Goal: Information Seeking & Learning: Learn about a topic

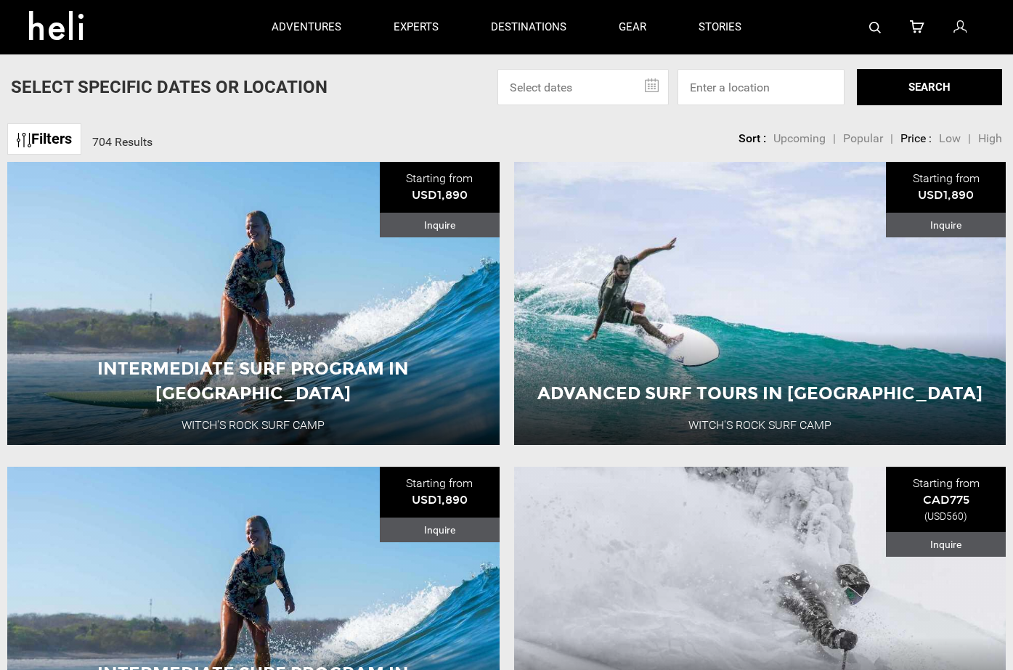
click at [67, 143] on link "Filters" at bounding box center [44, 138] width 74 height 31
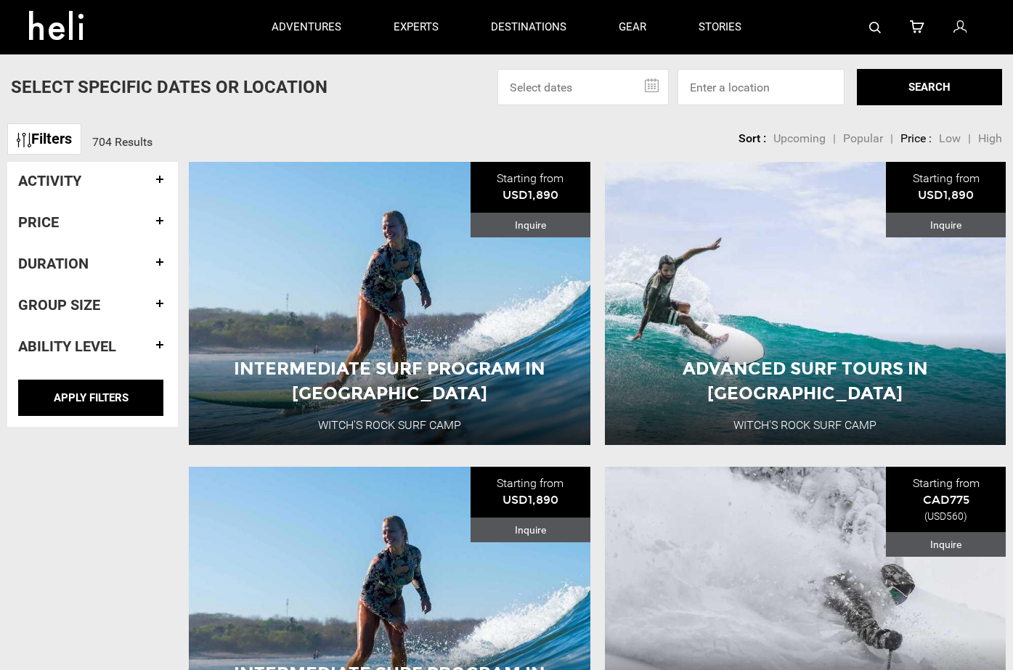
click at [106, 305] on h4 "Group size" at bounding box center [92, 305] width 149 height 16
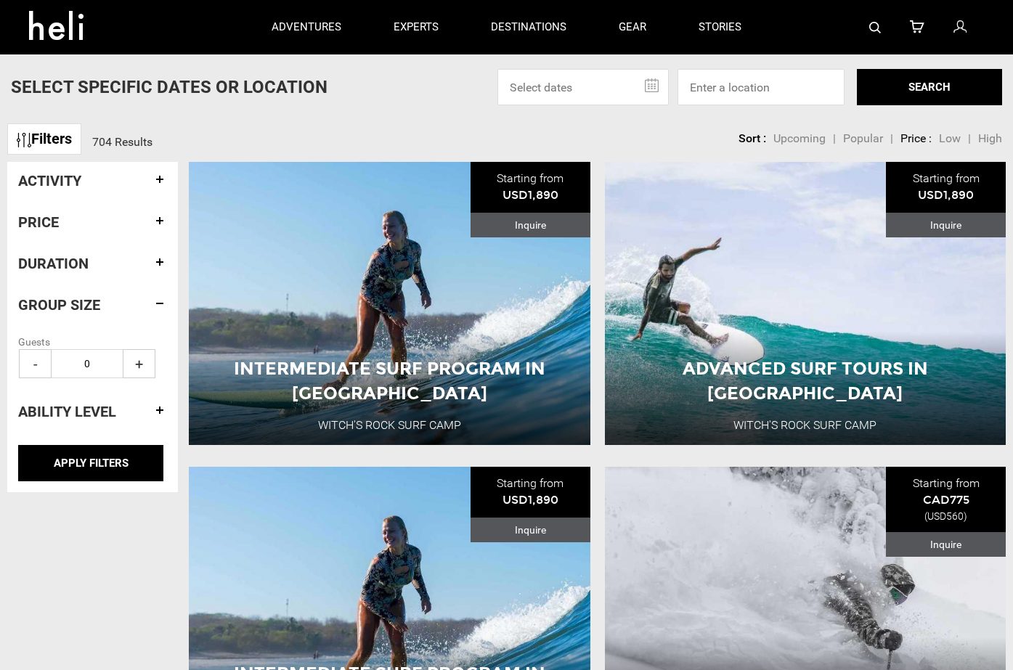
click at [158, 262] on h4 "Duration" at bounding box center [92, 263] width 149 height 16
click at [162, 229] on div "Price" at bounding box center [92, 222] width 149 height 38
click at [162, 224] on h4 "Price" at bounding box center [92, 222] width 149 height 16
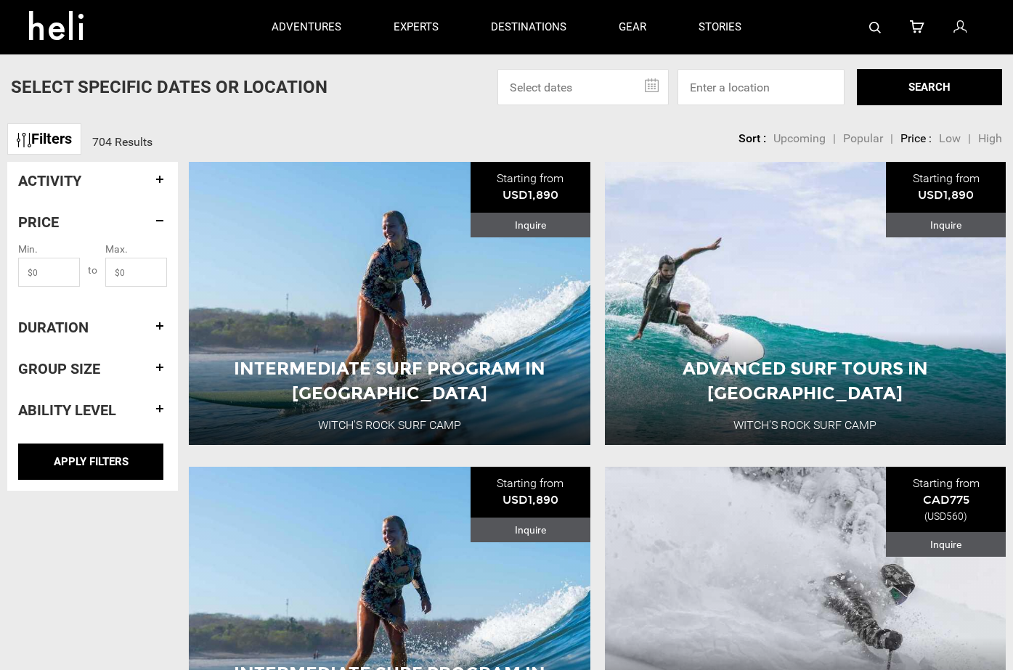
click at [160, 186] on h4 "Activity" at bounding box center [92, 181] width 149 height 16
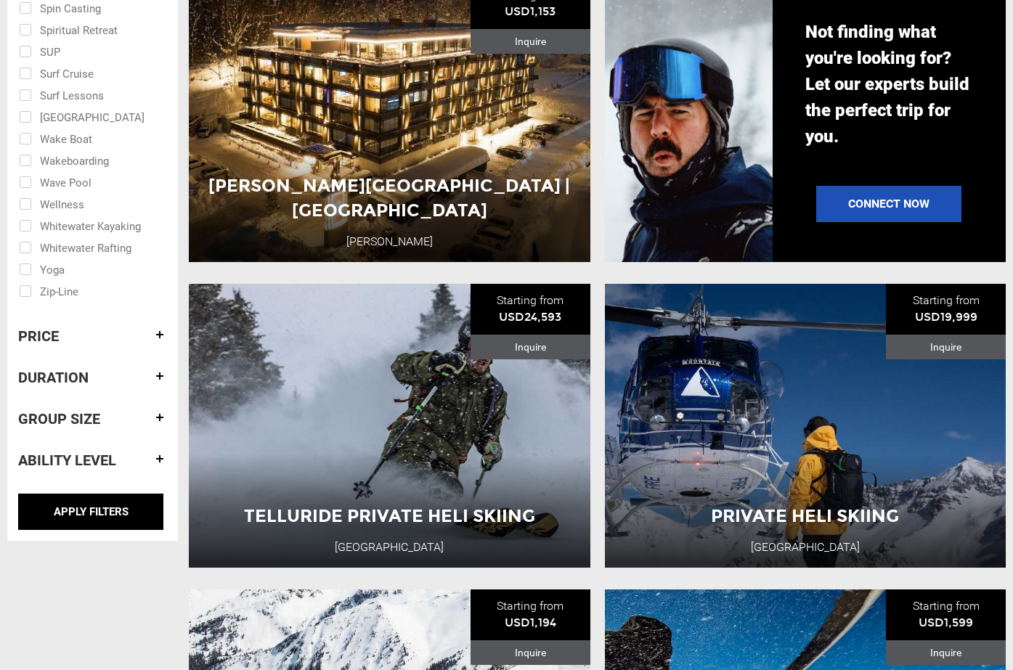
scroll to position [1109, 0]
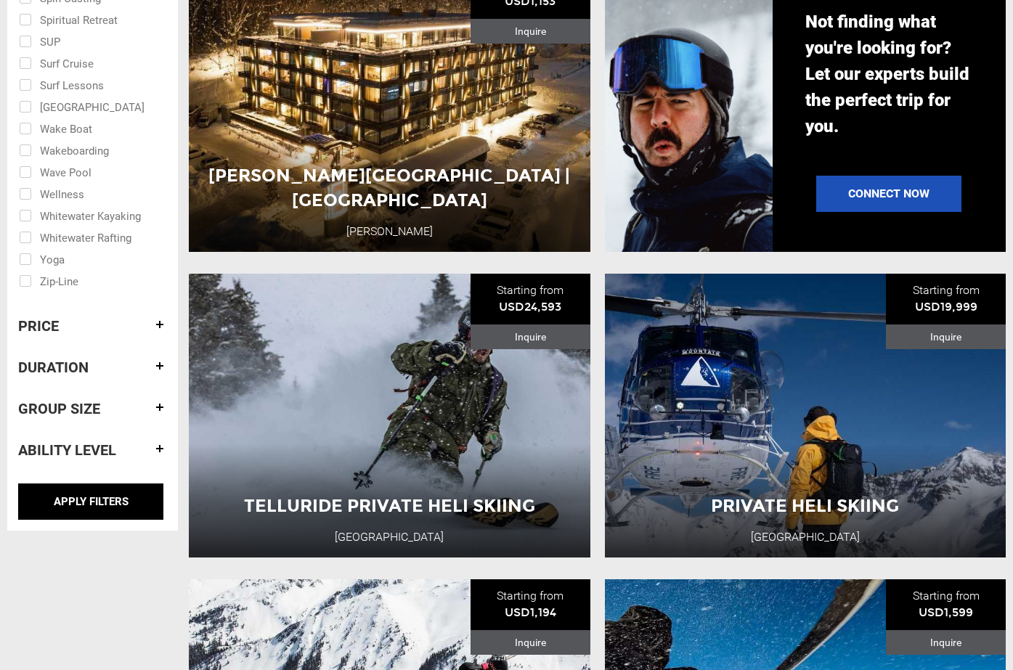
click at [162, 329] on h4 "Price" at bounding box center [92, 326] width 149 height 16
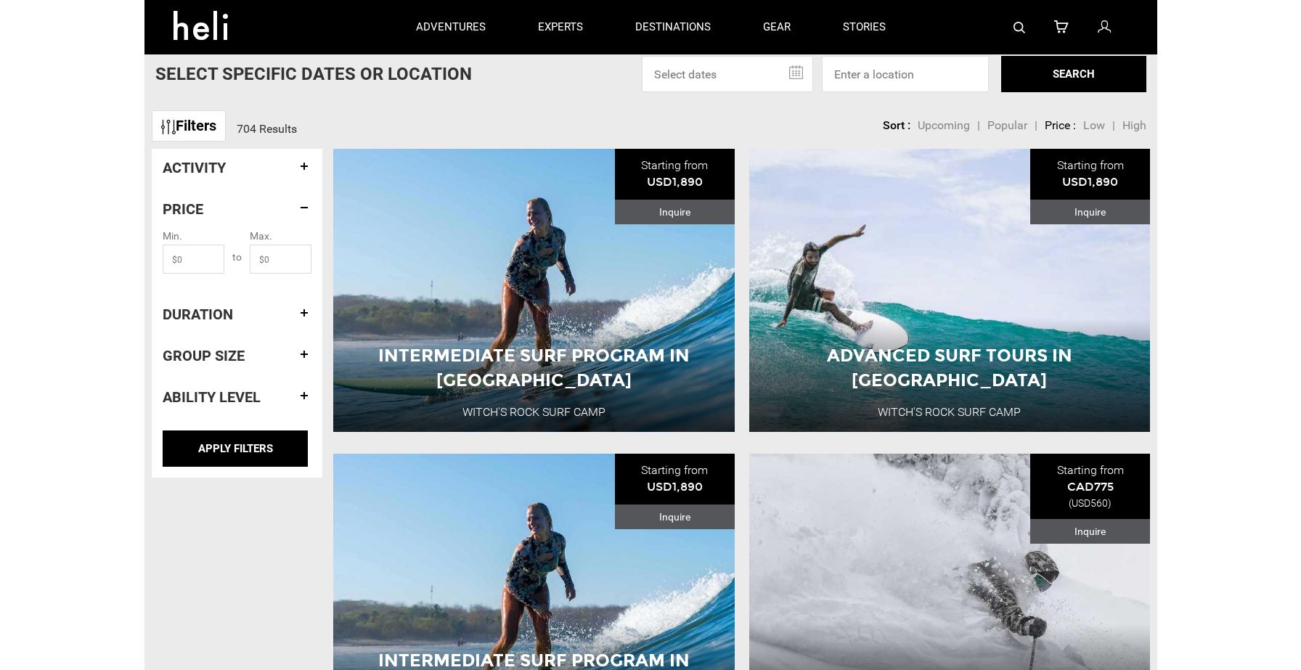
scroll to position [14, 0]
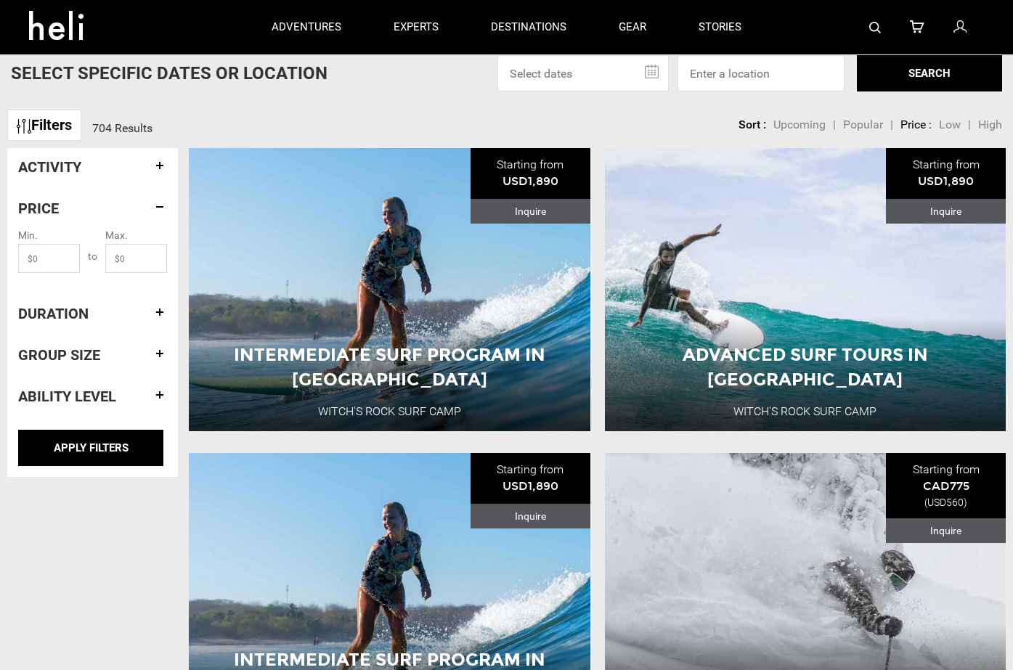
click at [159, 315] on h4 "Duration" at bounding box center [92, 314] width 149 height 16
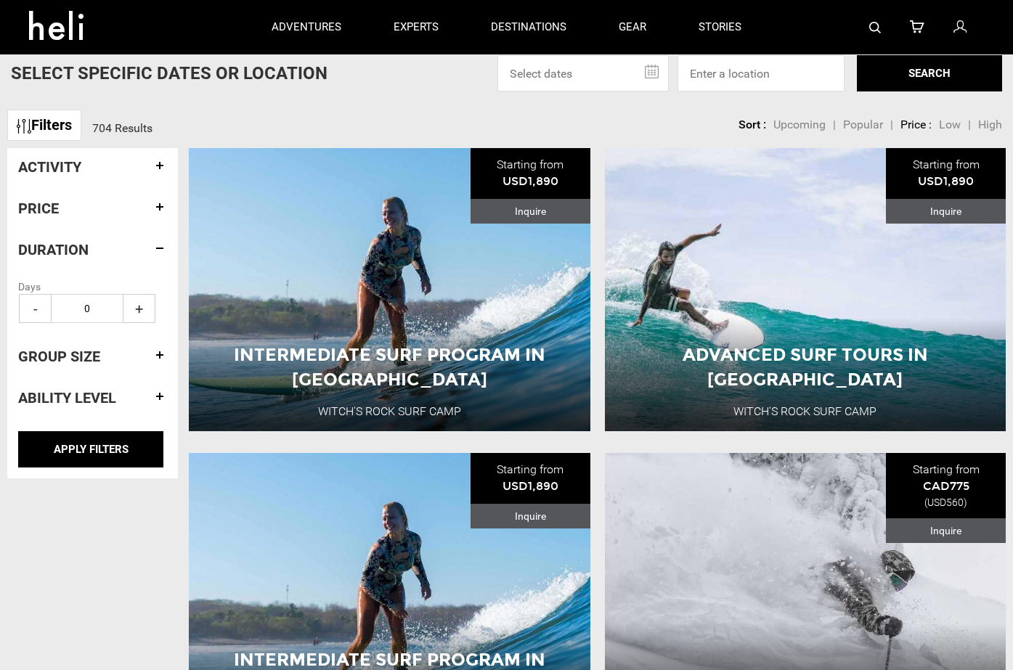
click at [158, 348] on h4 "Group size" at bounding box center [92, 356] width 149 height 16
click at [60, 121] on link "Filters" at bounding box center [44, 125] width 74 height 31
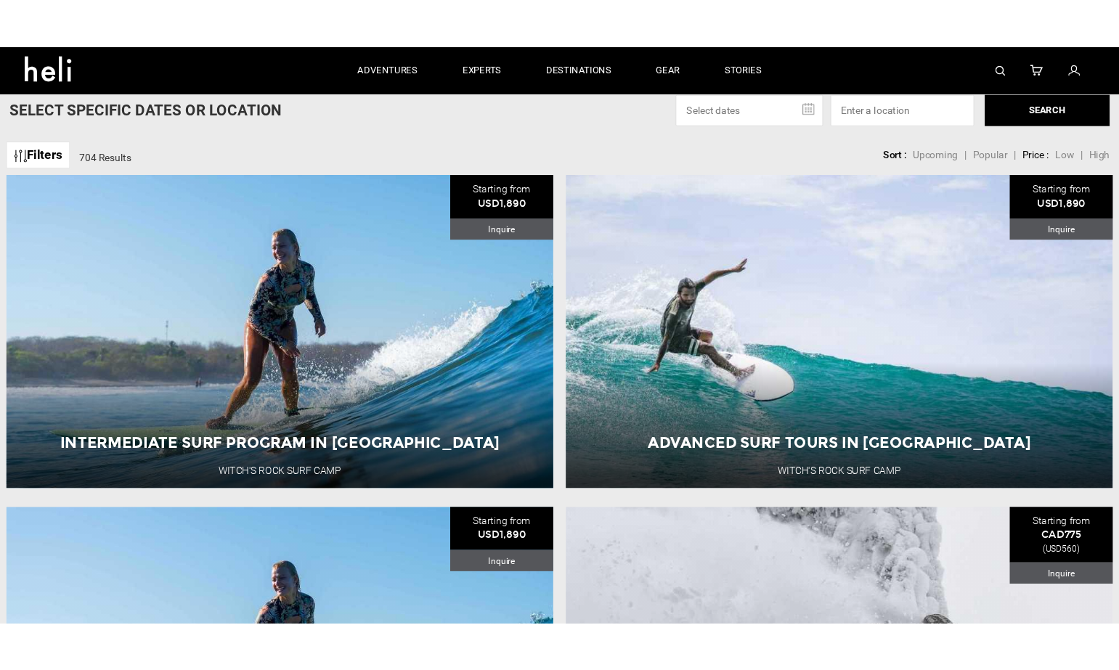
scroll to position [0, 0]
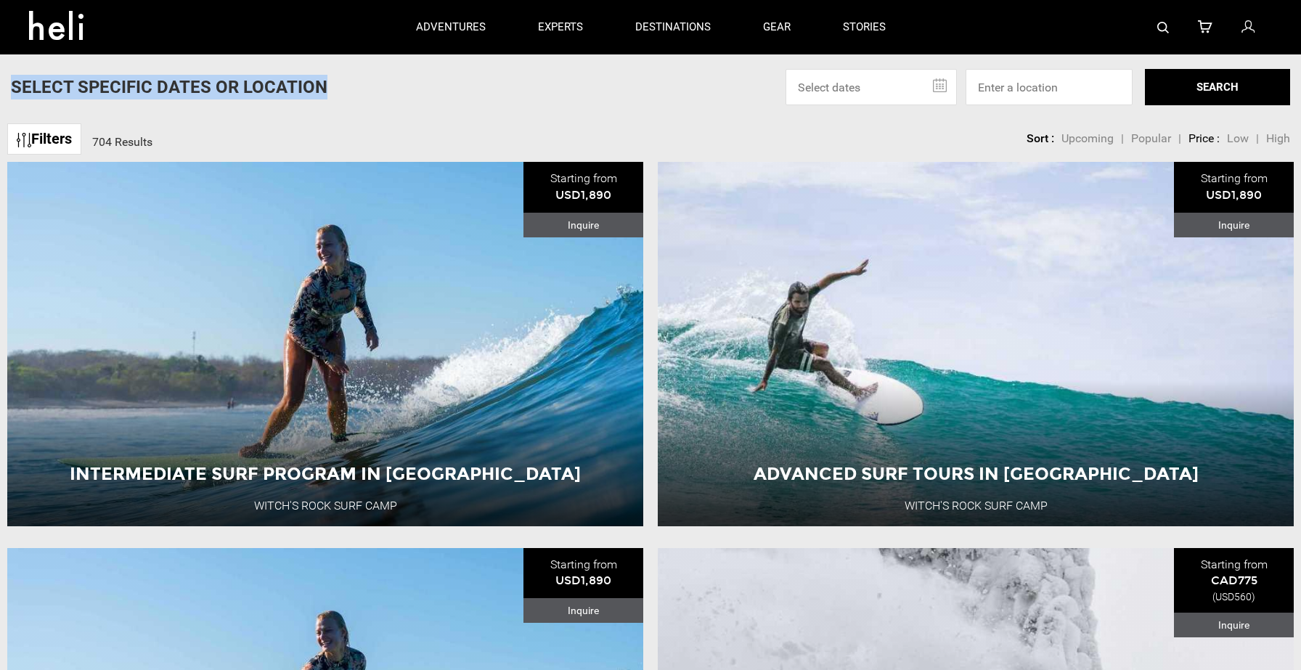
drag, startPoint x: 327, startPoint y: 91, endPoint x: 12, endPoint y: 89, distance: 314.3
click at [12, 89] on div "Select Specific Dates Or Location Sep 2025 Su Mo Tu We Th Fr Sa 31 1 2 3 4 5 6 …" at bounding box center [650, 87] width 1301 height 36
copy p "Select Specific Dates Or Location"
click at [683, 125] on div "Filters 704 Results sortby Sort Upcoming Popular Price: Low to High Price : Hig…" at bounding box center [650, 131] width 1301 height 31
click at [68, 135] on link "Filters" at bounding box center [44, 138] width 74 height 31
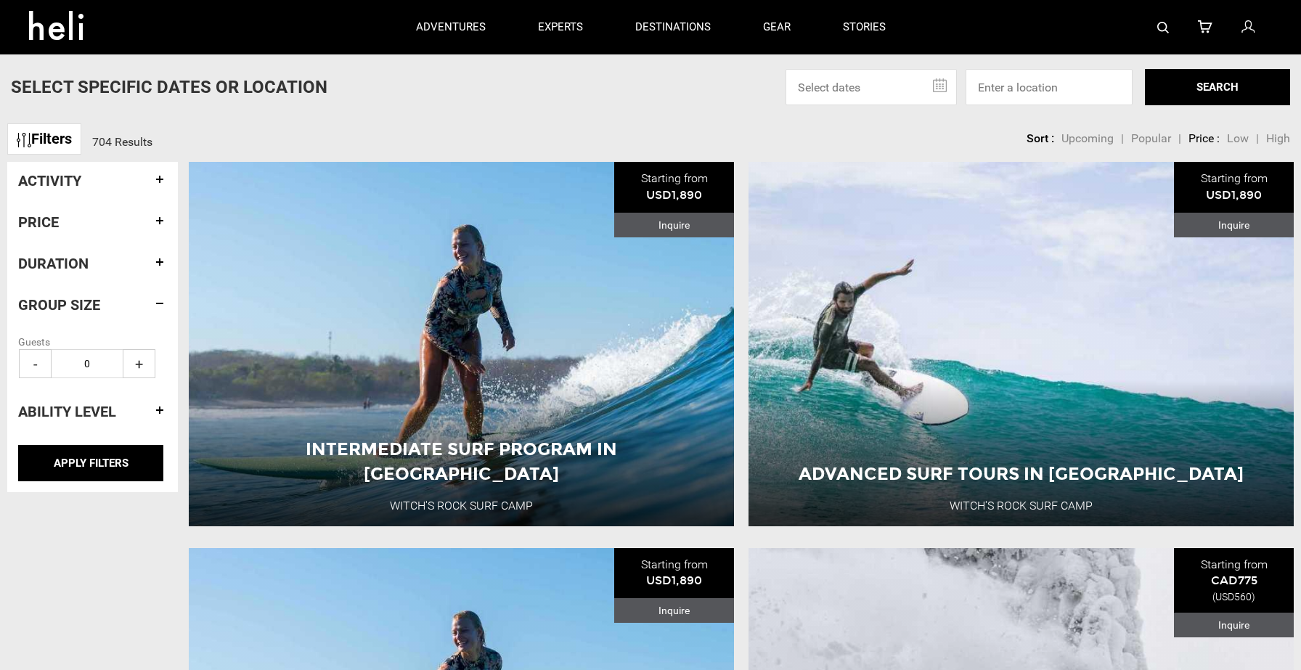
click at [68, 135] on link "Filters" at bounding box center [44, 138] width 74 height 31
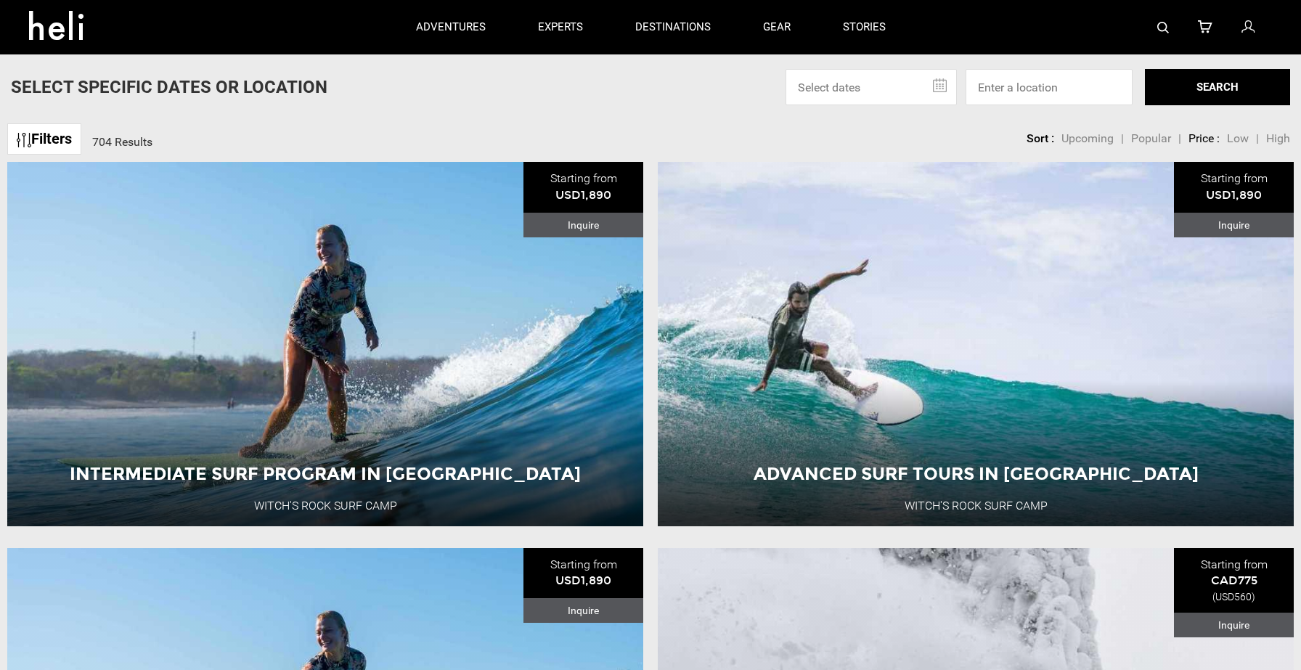
click at [68, 135] on link "Filters" at bounding box center [44, 138] width 74 height 31
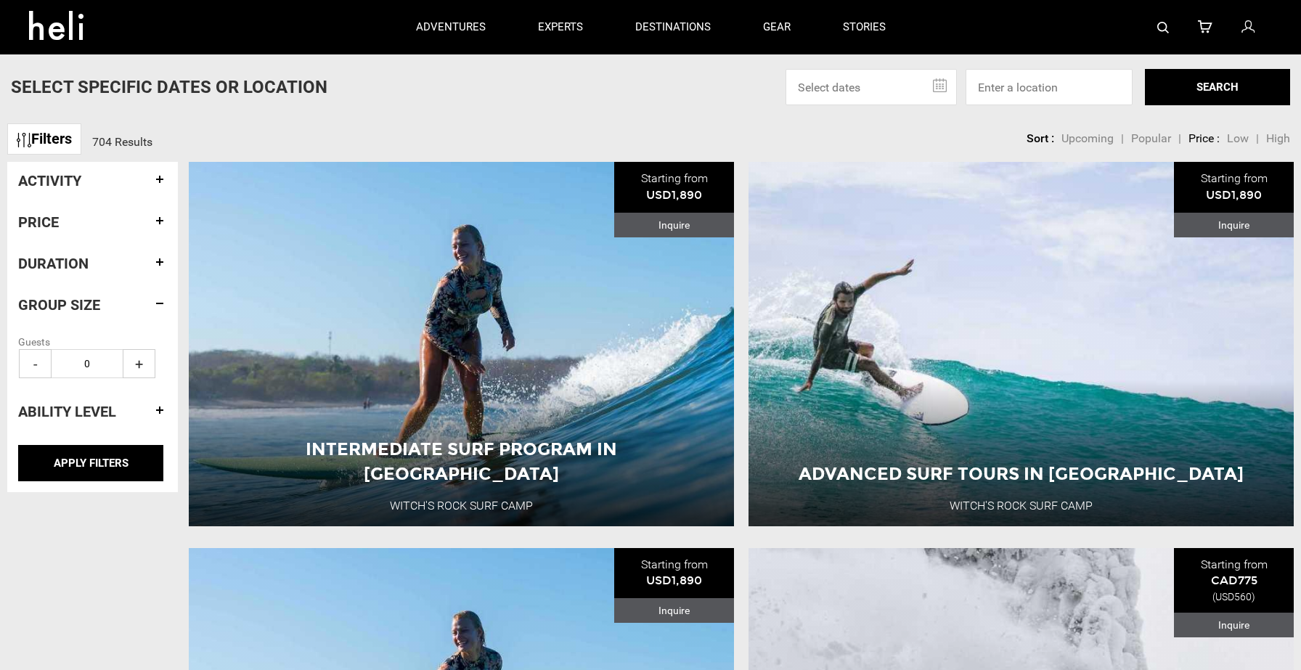
click at [68, 135] on link "Filters" at bounding box center [44, 138] width 74 height 31
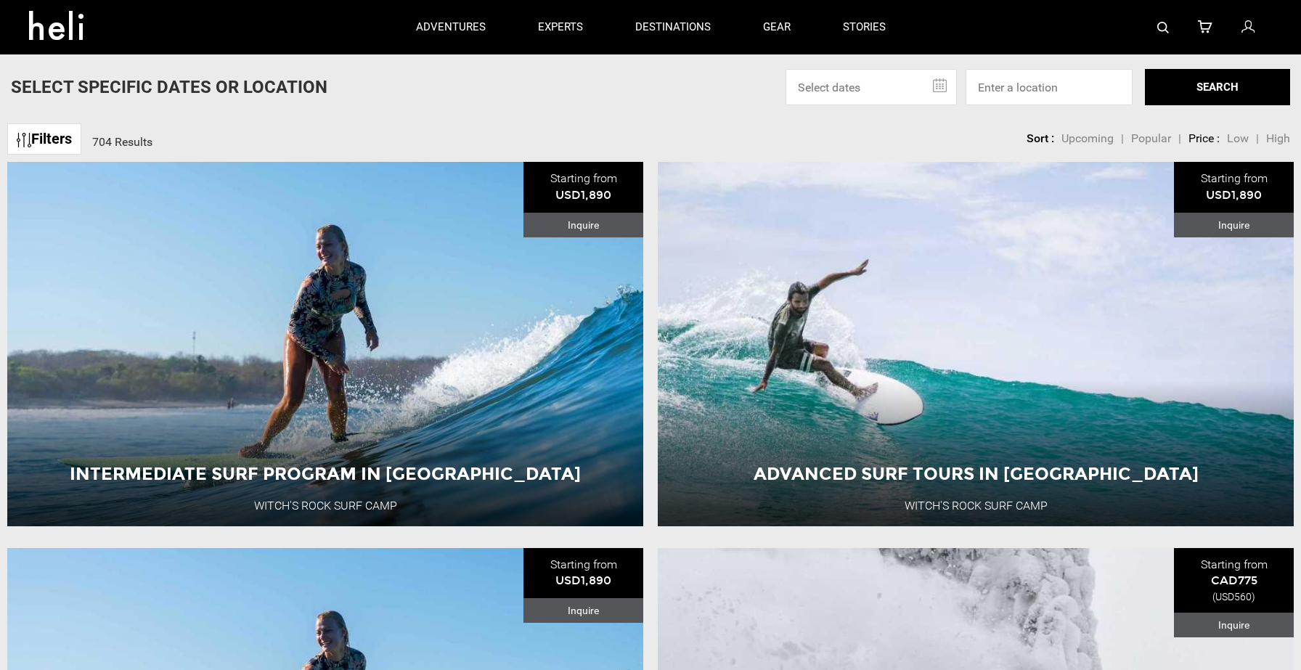
click at [68, 135] on link "Filters" at bounding box center [44, 138] width 74 height 31
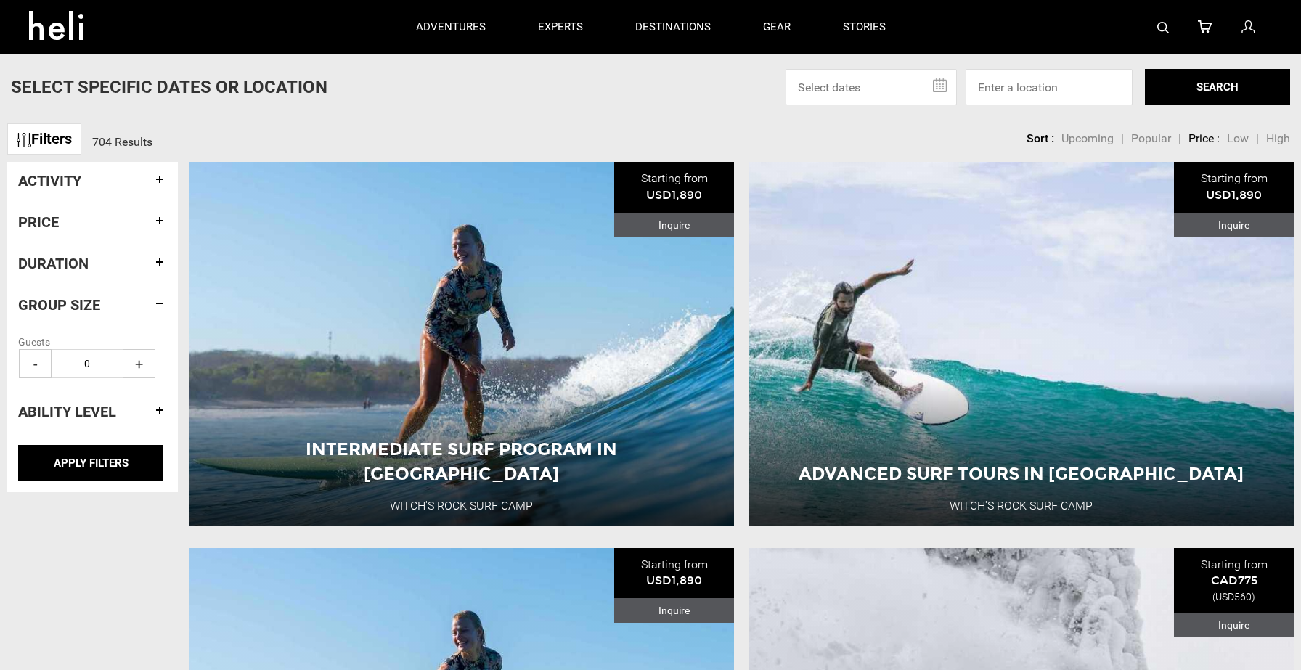
click at [68, 135] on link "Filters" at bounding box center [44, 138] width 74 height 31
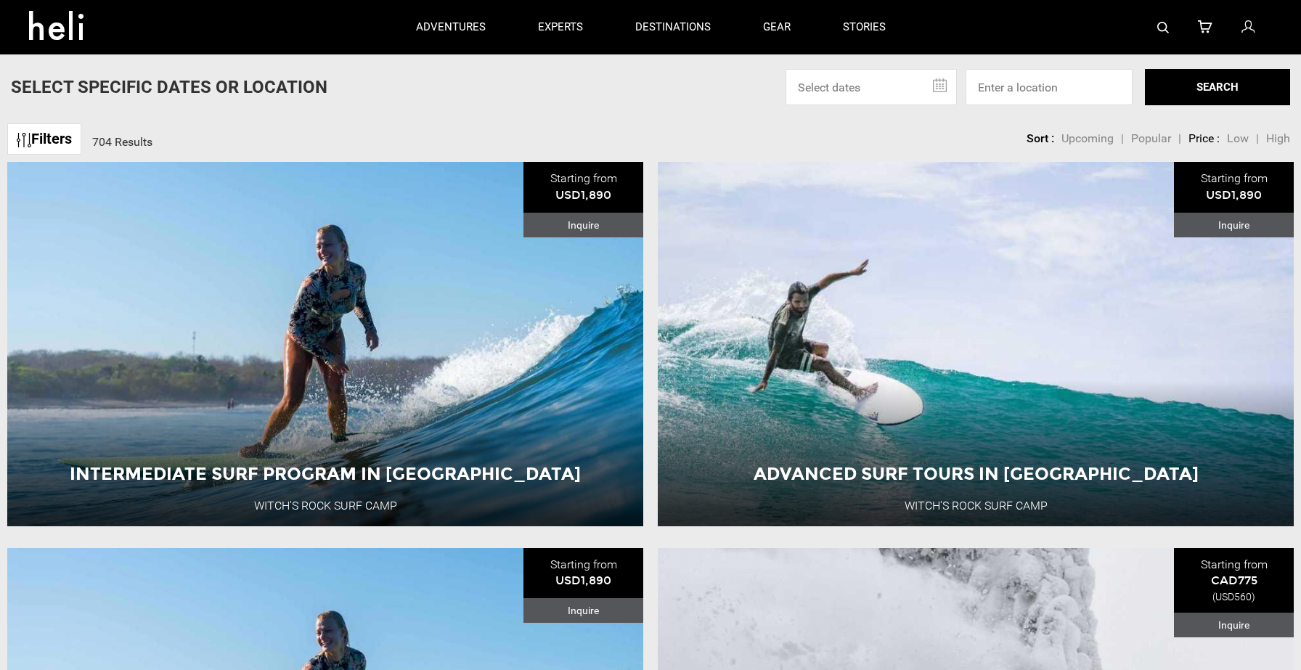
click at [64, 131] on link "Filters" at bounding box center [44, 138] width 74 height 31
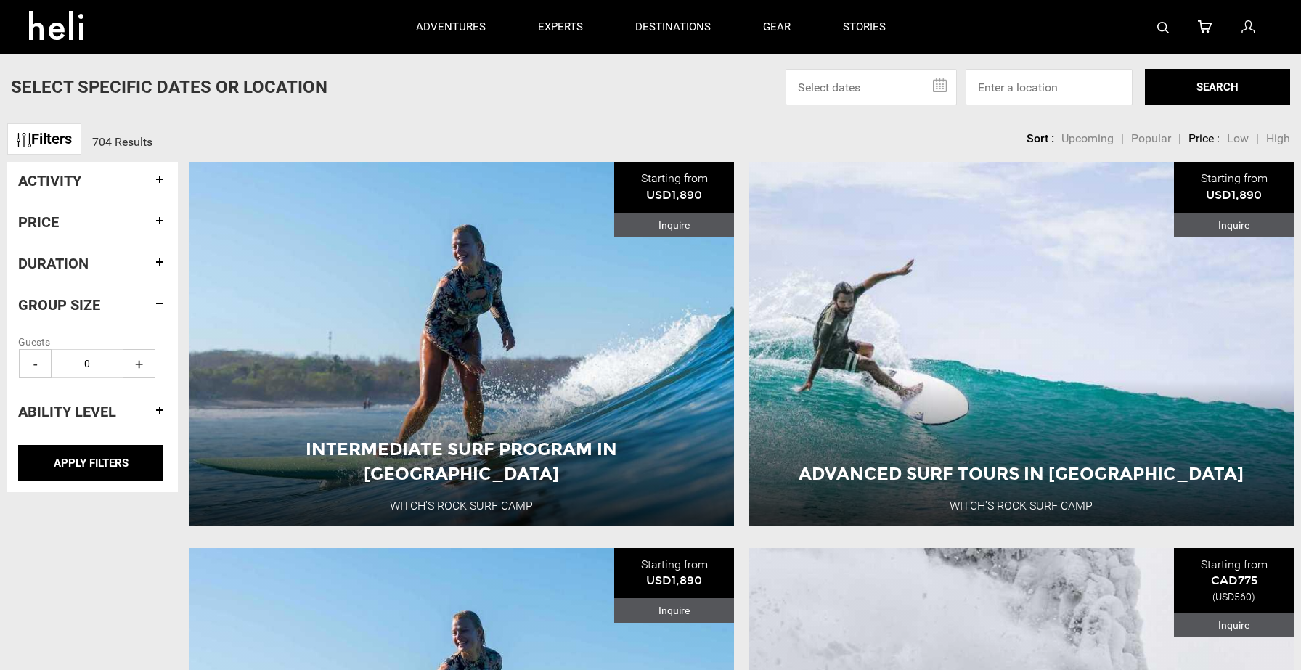
click at [158, 179] on h4 "Activity" at bounding box center [92, 181] width 149 height 16
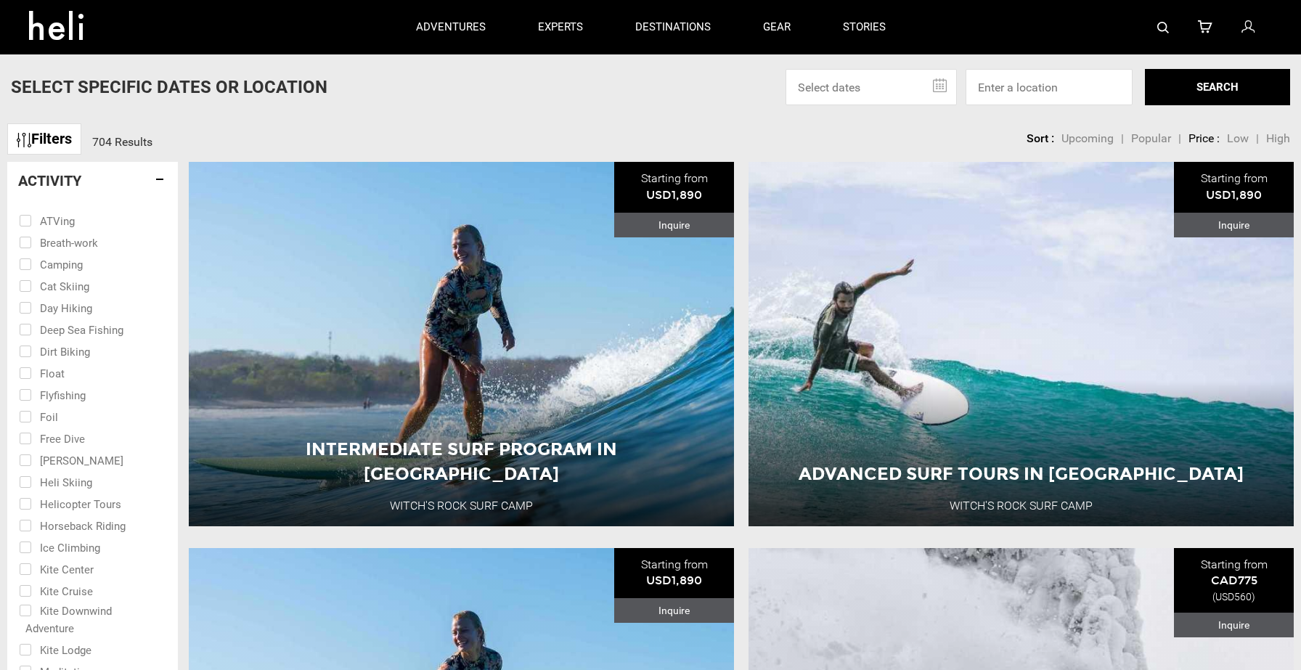
click at [158, 179] on h4 "Activity" at bounding box center [92, 181] width 149 height 16
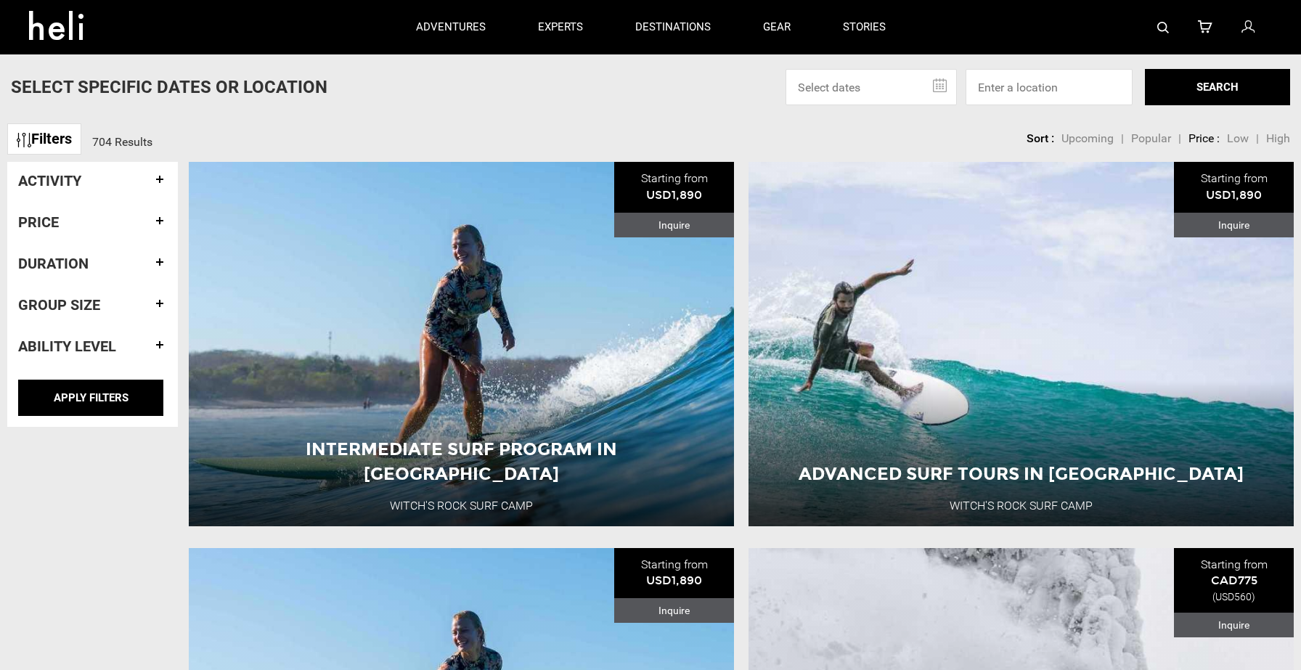
click at [162, 180] on h4 "Activity" at bounding box center [92, 181] width 149 height 16
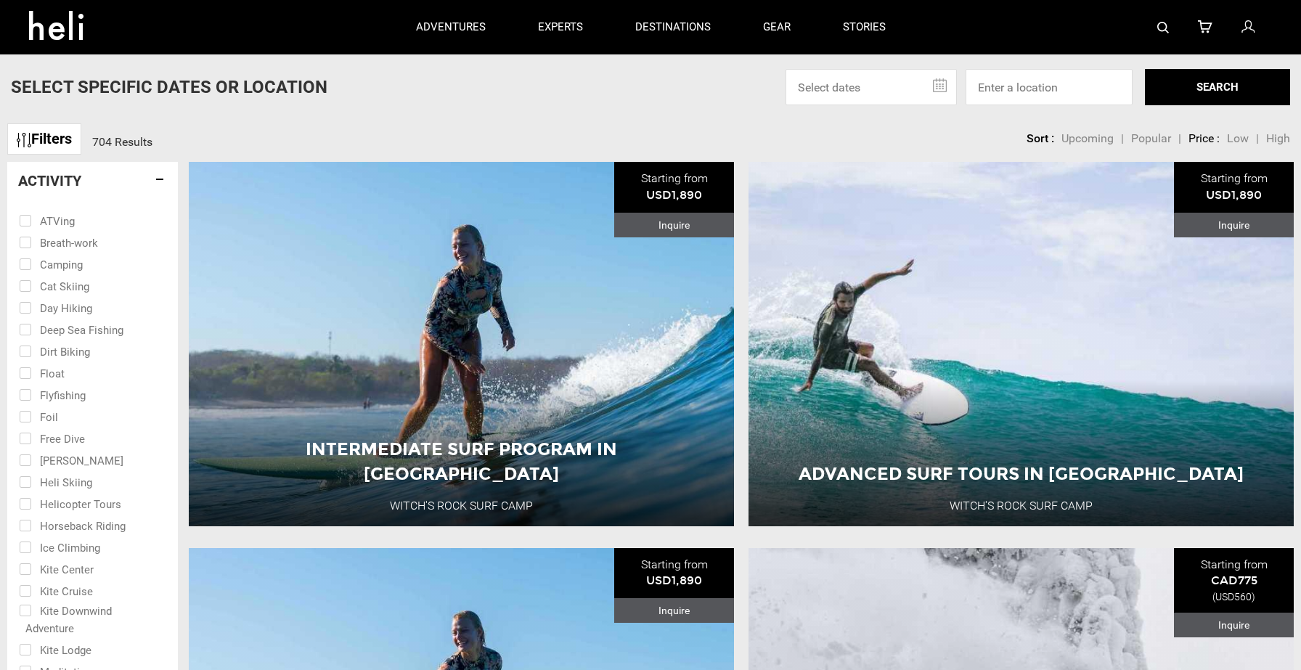
click at [162, 180] on h4 "Activity" at bounding box center [92, 181] width 149 height 16
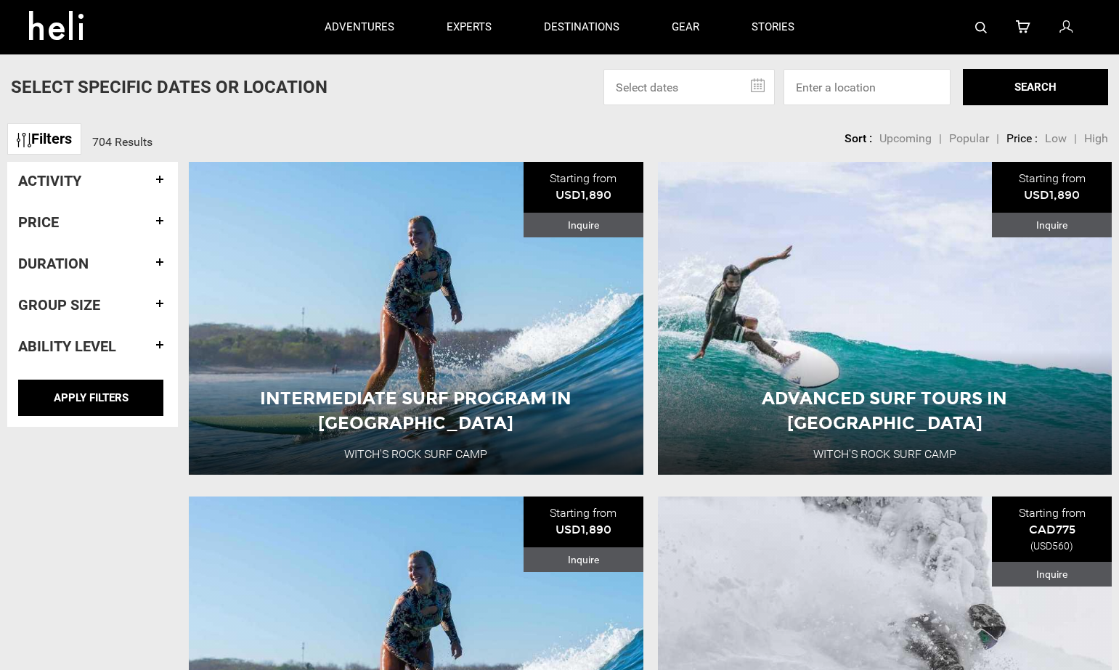
click at [488, 128] on div "Filters 704 Results sortby Sort Upcoming Popular Price: Low to High Price : Hig…" at bounding box center [559, 131] width 1119 height 31
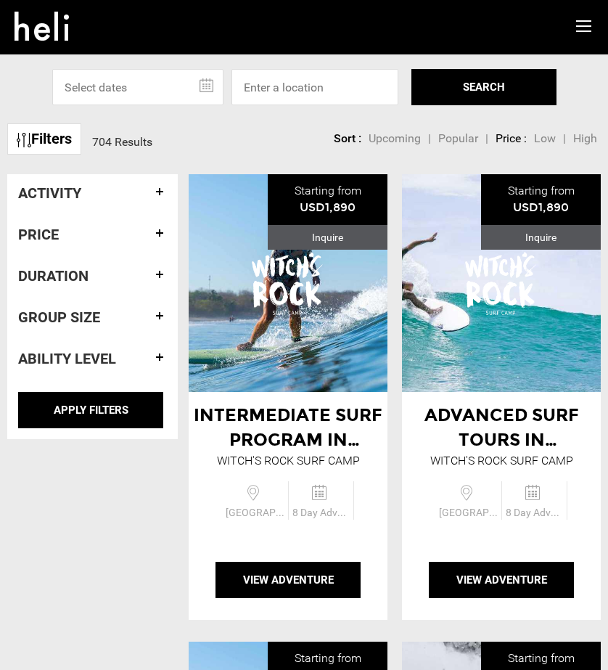
click at [97, 194] on h4 "Activity" at bounding box center [92, 193] width 149 height 16
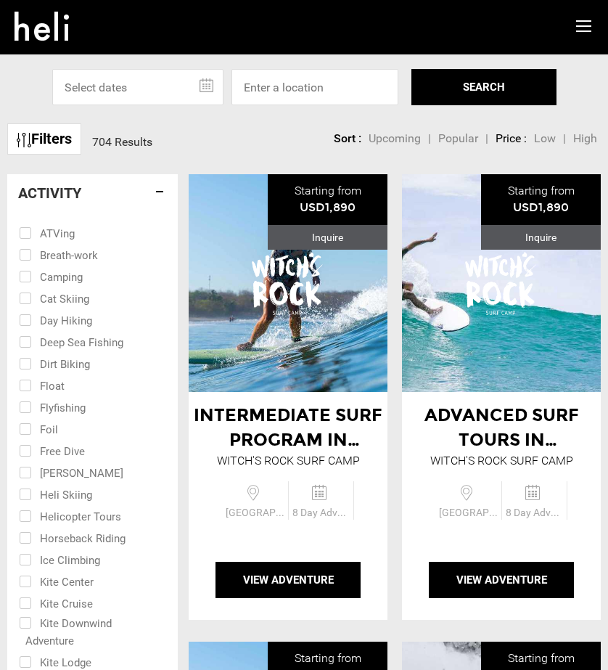
click at [70, 302] on input "checkbox" at bounding box center [82, 298] width 127 height 22
checkbox input "true"
click at [69, 324] on input "checkbox" at bounding box center [82, 319] width 127 height 22
checkbox input "true"
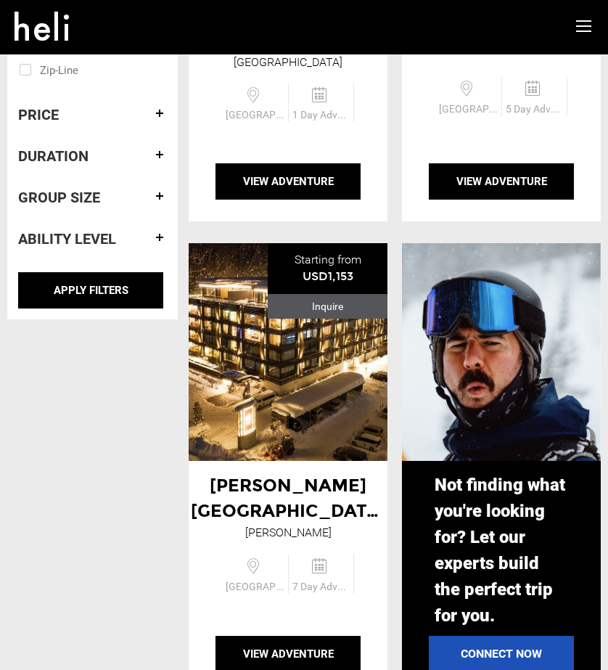
scroll to position [1332, 0]
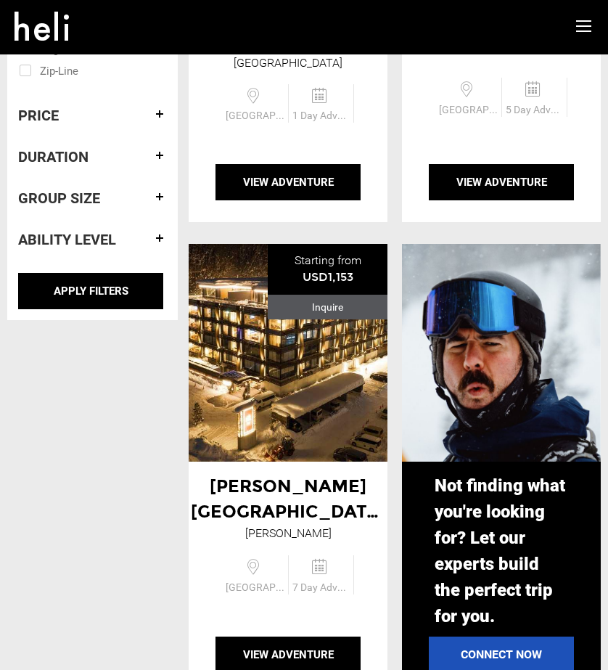
click at [75, 240] on h4 "Ability Level" at bounding box center [92, 240] width 149 height 16
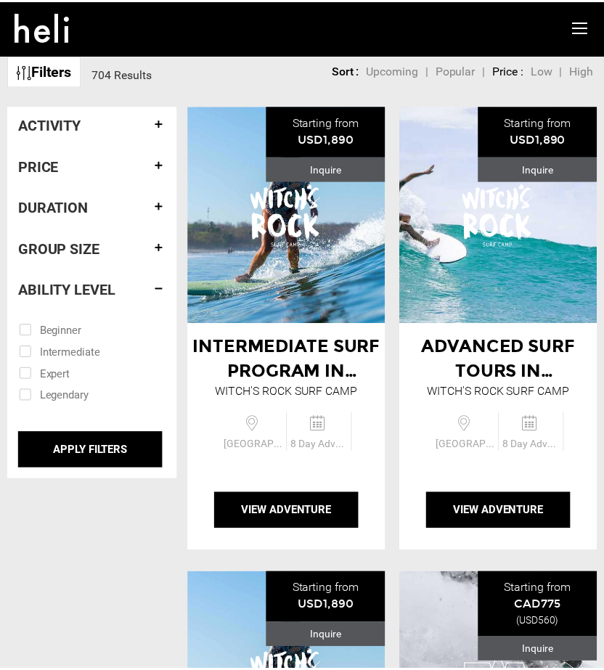
scroll to position [58, 0]
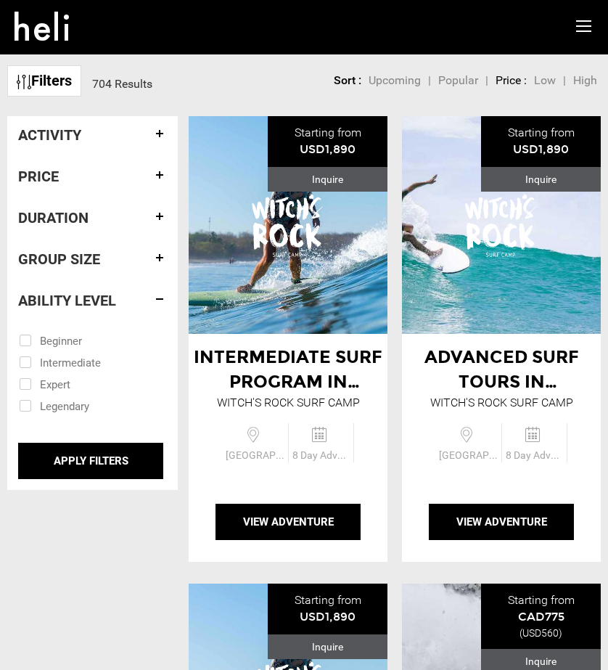
click at [52, 360] on input "checkbox" at bounding box center [82, 362] width 127 height 22
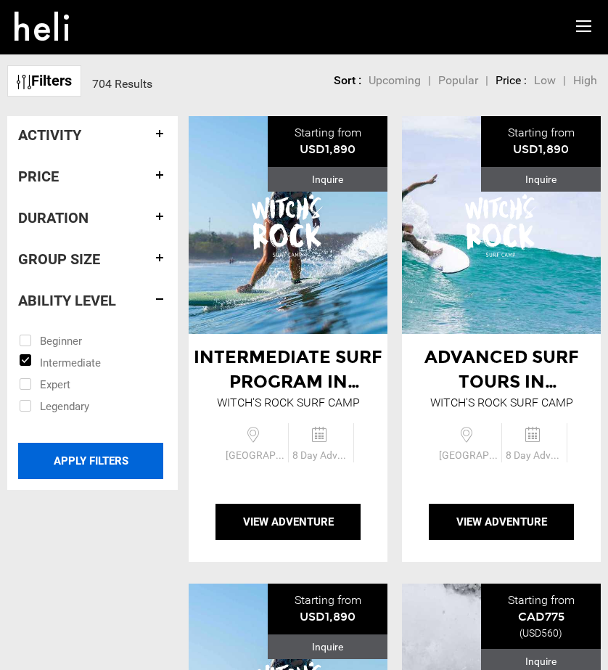
click at [98, 459] on input "APPLY FILTERS" at bounding box center [90, 461] width 145 height 36
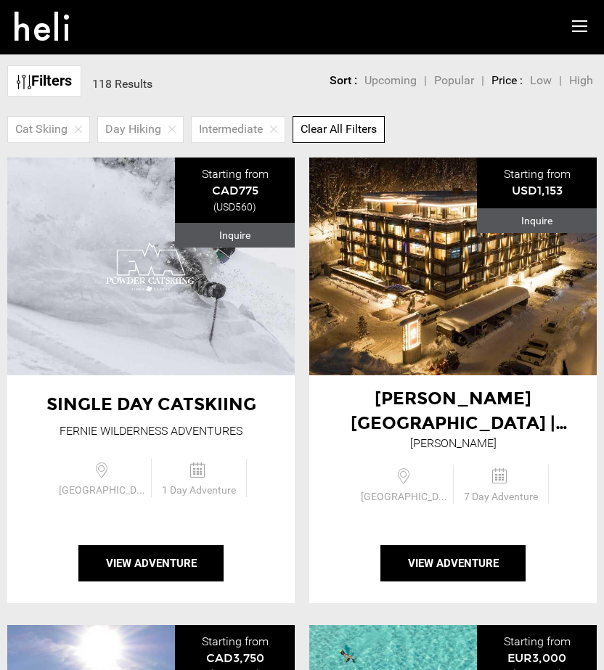
click at [329, 134] on span "Clear All Filters" at bounding box center [338, 129] width 76 height 14
checkbox input "false"
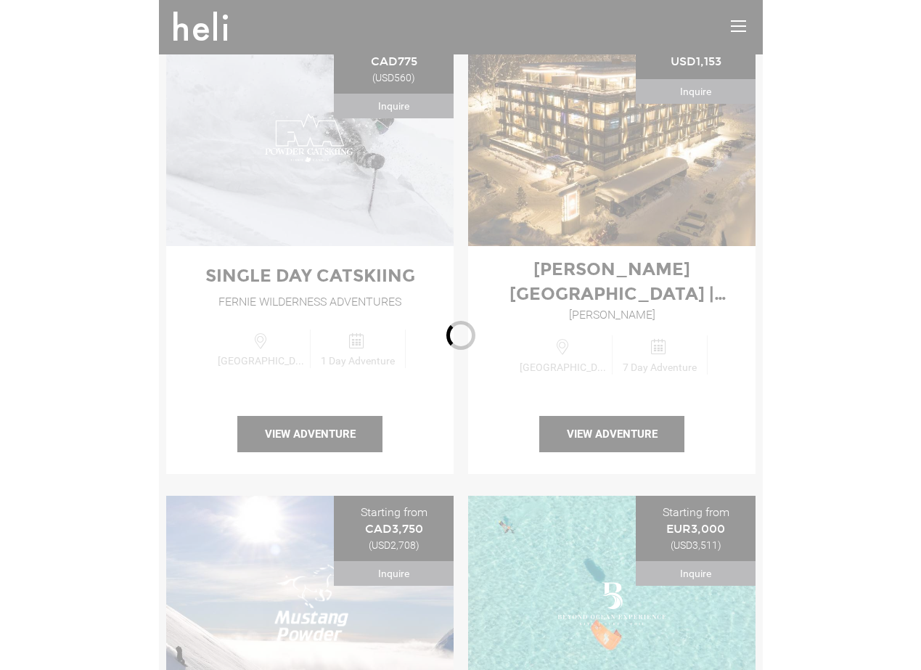
scroll to position [147, 0]
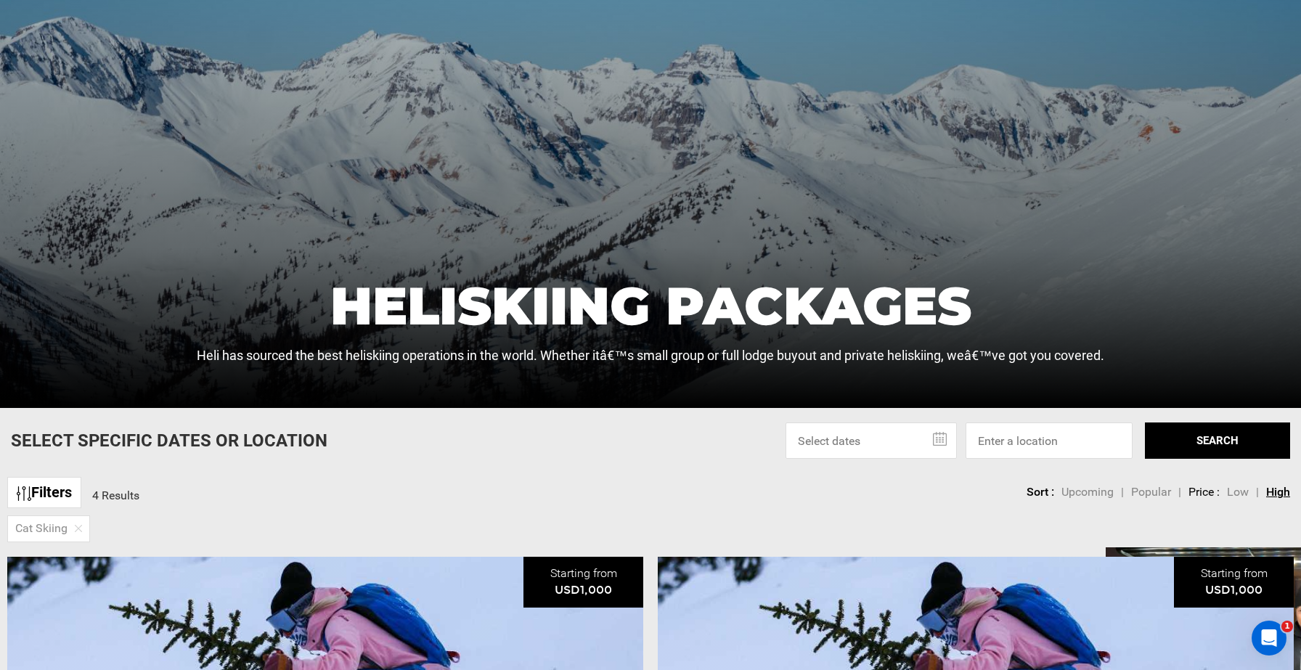
click at [467, 477] on div "Filters 4 Results sortby Sort Upcoming Popular Price: Low to High Price : High …" at bounding box center [650, 485] width 1301 height 31
click at [73, 530] on div "Cat Skiing" at bounding box center [48, 528] width 83 height 27
click at [78, 530] on img at bounding box center [78, 528] width 7 height 7
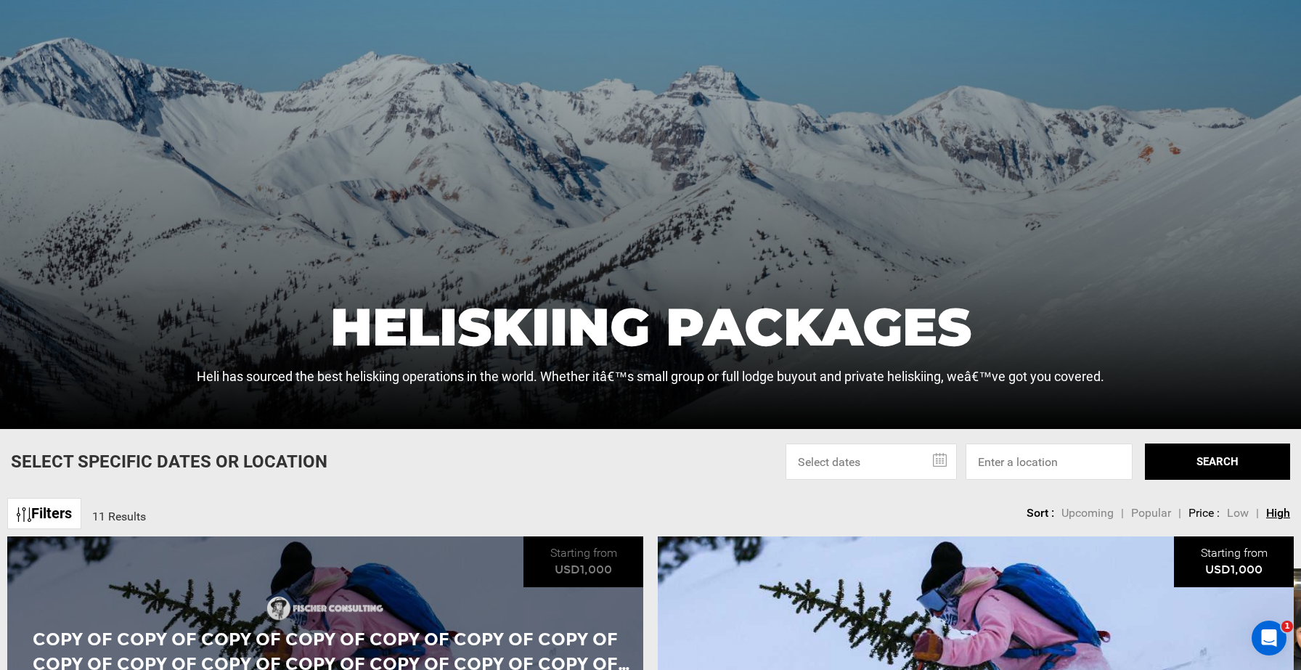
scroll to position [163, 0]
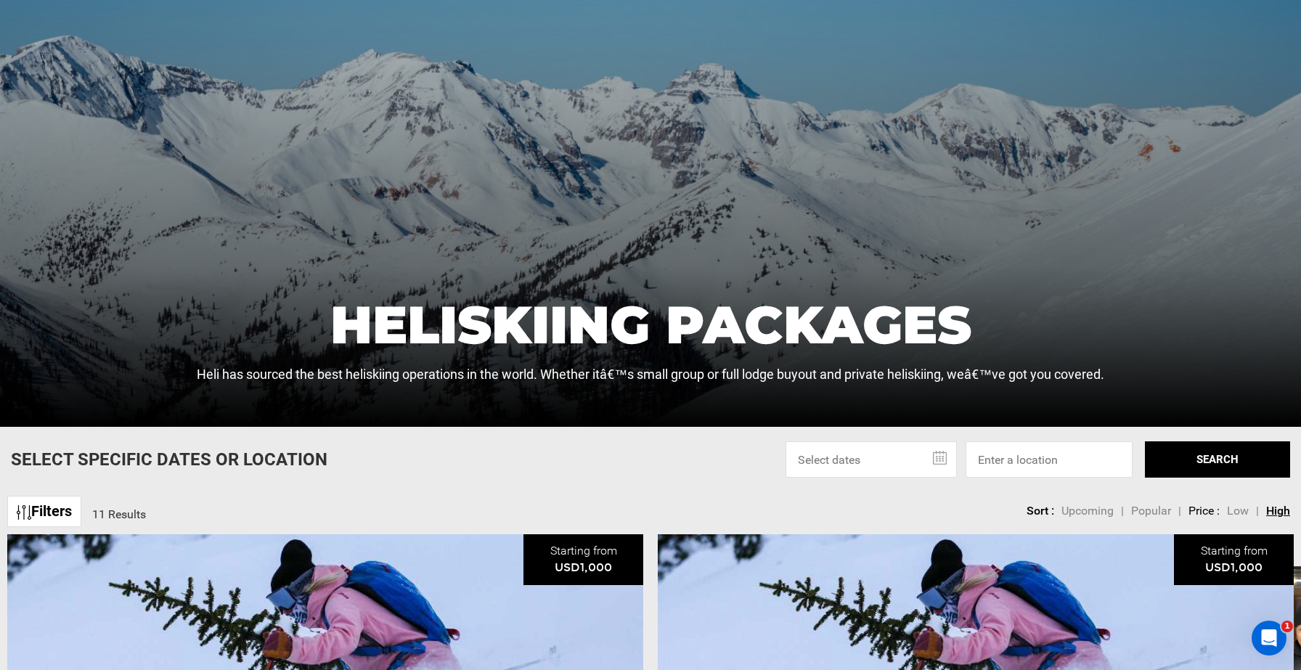
click at [57, 516] on link "Filters" at bounding box center [44, 511] width 74 height 31
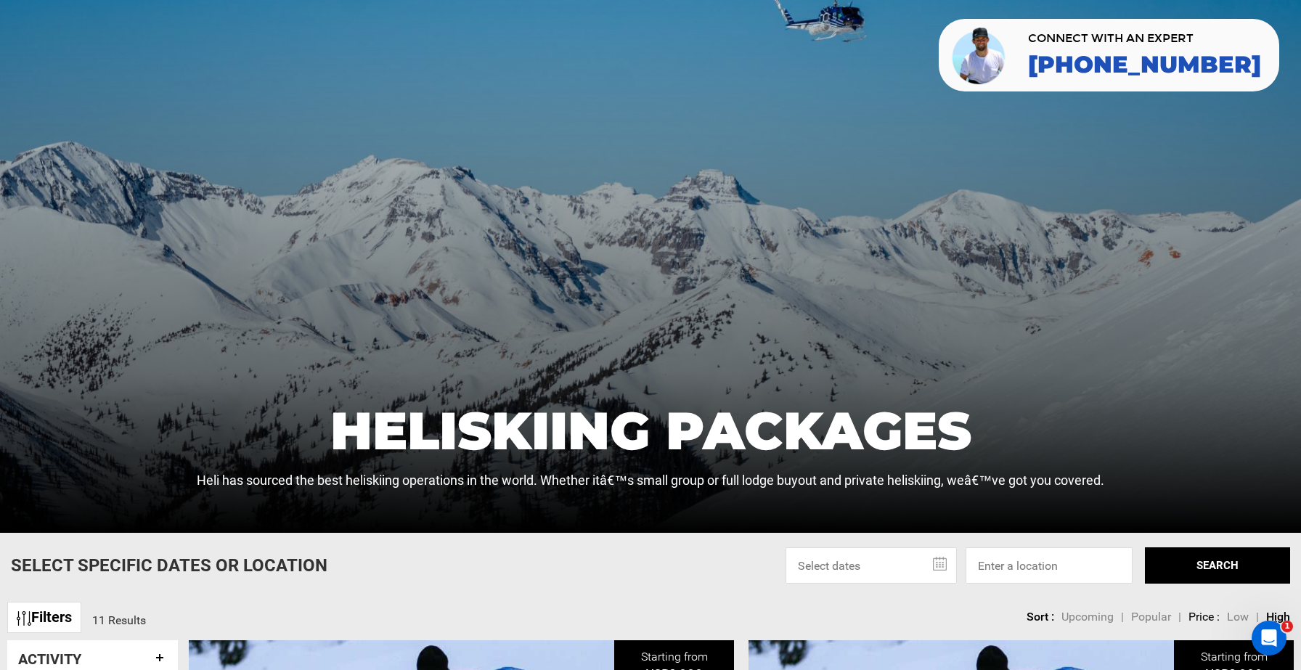
scroll to position [0, 0]
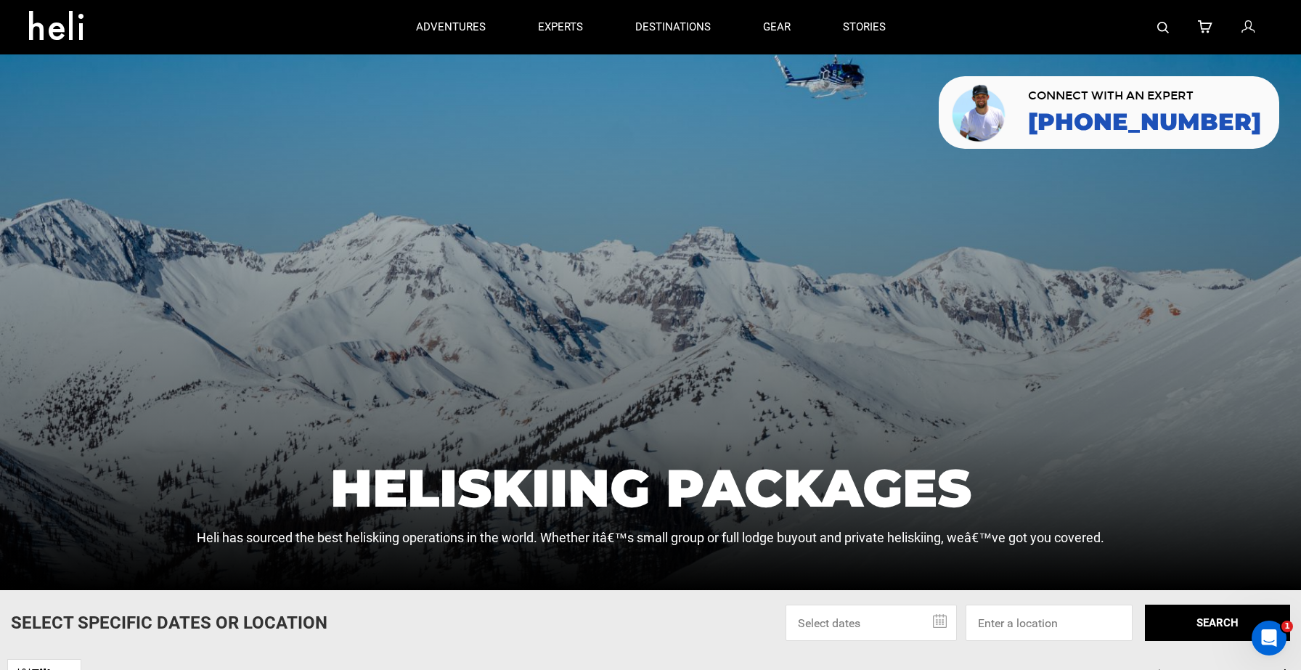
click at [60, 33] on icon at bounding box center [61, 20] width 65 height 23
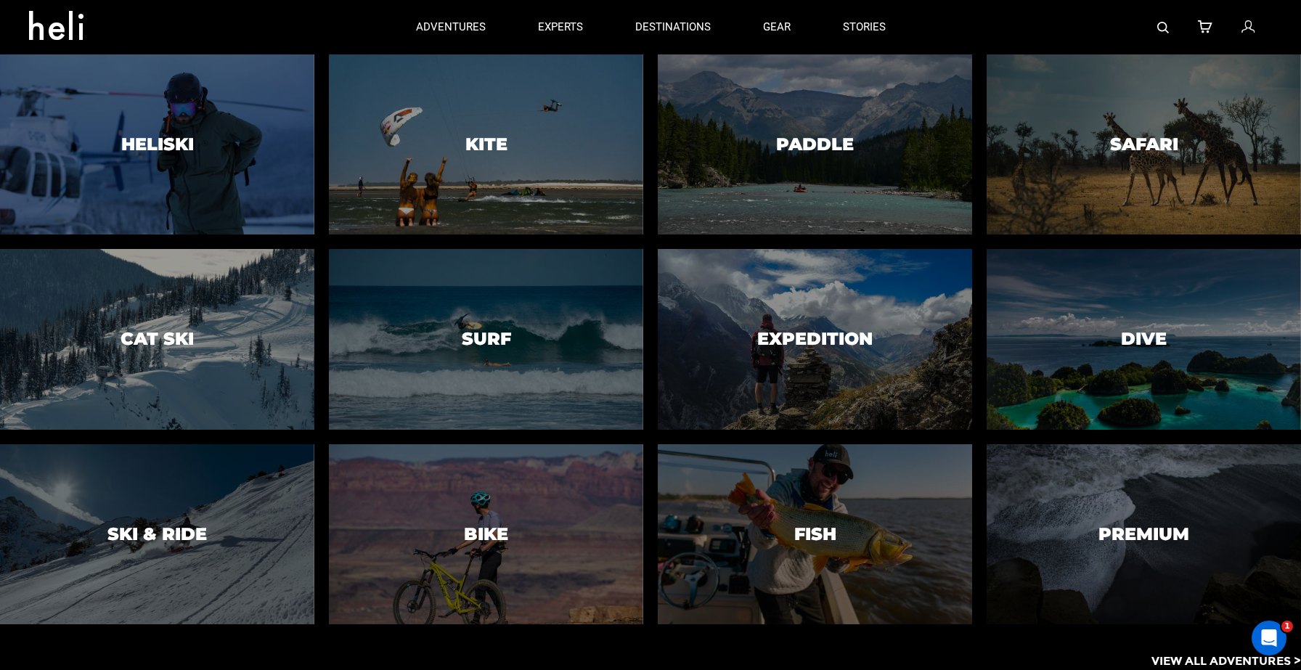
click at [1182, 658] on p "View All Adventures >" at bounding box center [1226, 661] width 150 height 17
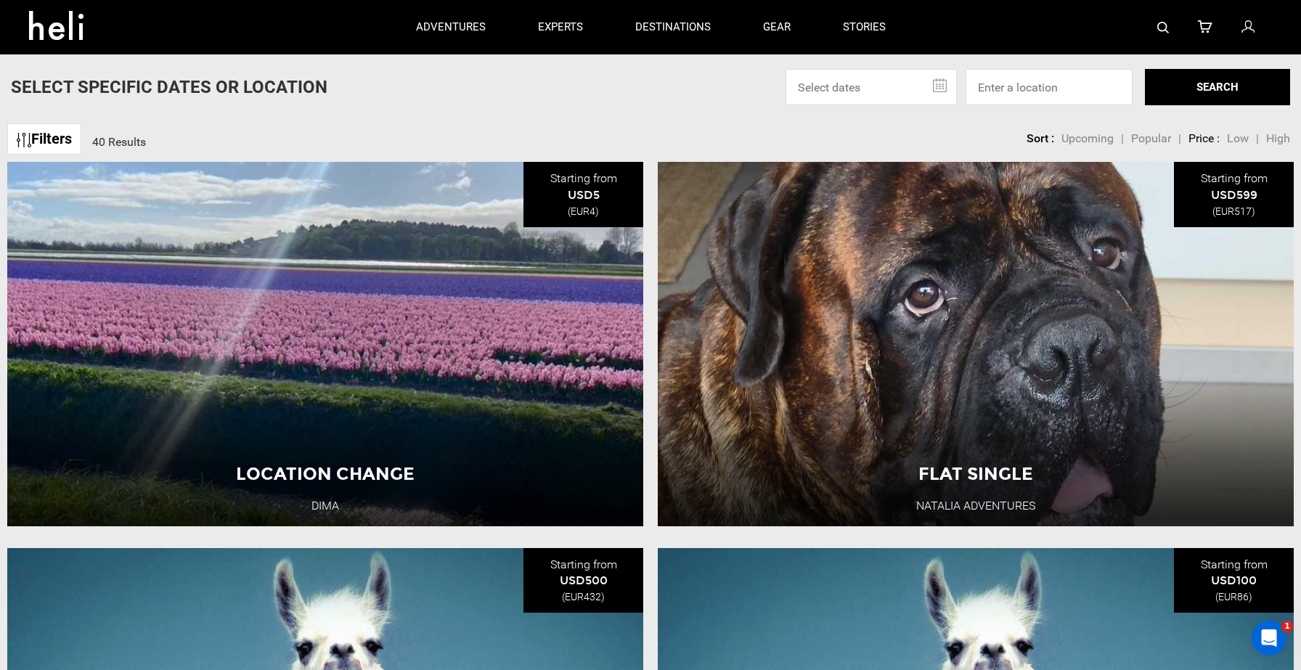
click at [643, 131] on div "Filters 40 Results sortby Sort Upcoming Popular Price: Low to High Price : High…" at bounding box center [650, 131] width 1301 height 31
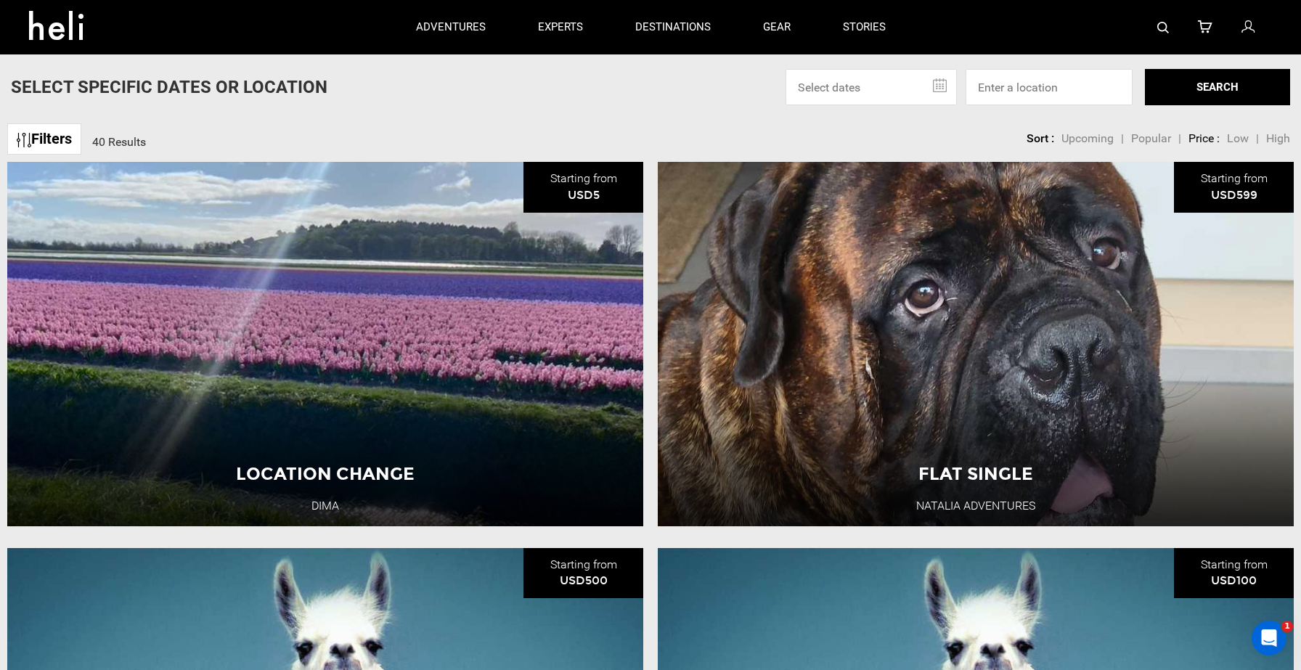
click at [887, 91] on input "text" at bounding box center [870, 87] width 171 height 36
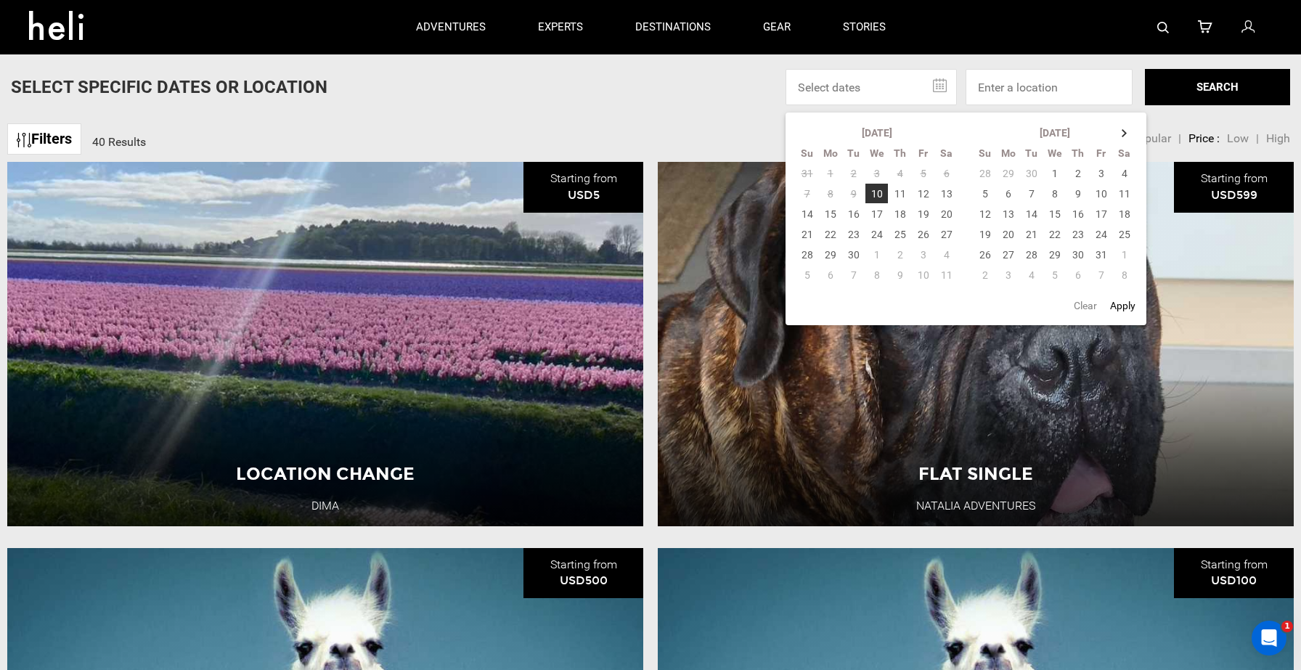
click at [695, 99] on div "Select Specific Dates Or Location [DATE] Su Mo Tu We Th Fr Sa 31 1 2 3 4 5 6 7 …" at bounding box center [650, 87] width 1301 height 36
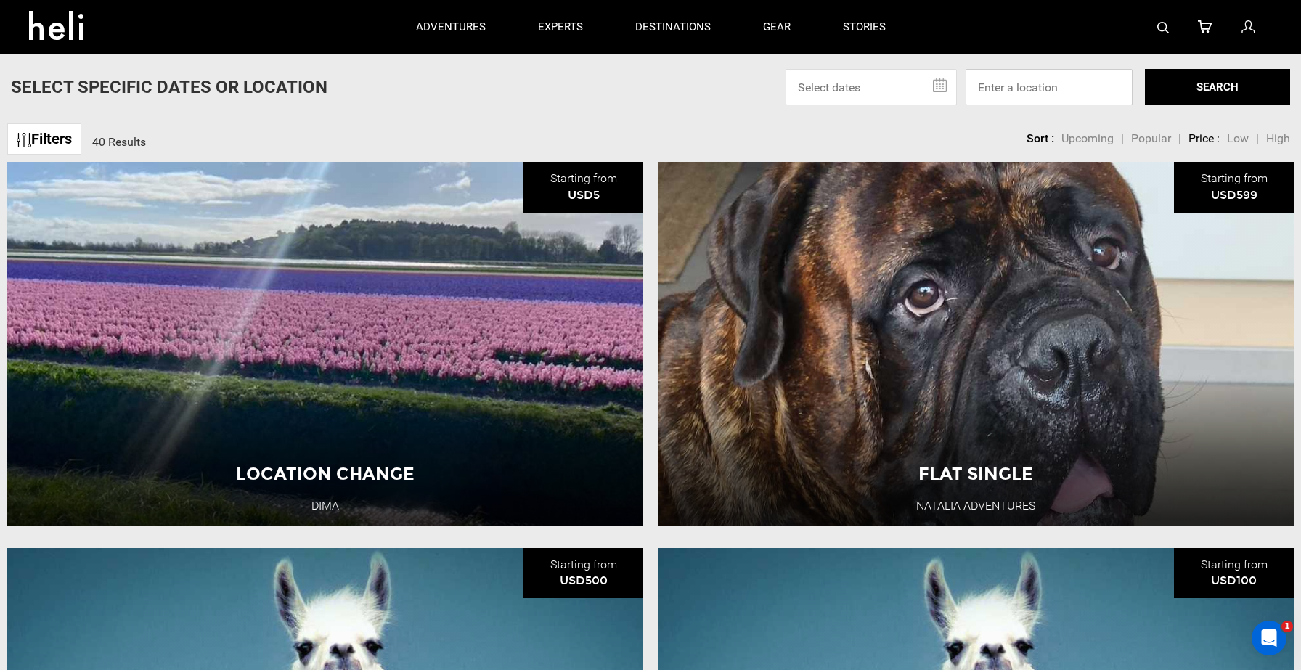
click at [1034, 89] on input at bounding box center [1048, 87] width 167 height 36
click at [59, 141] on link "Filters" at bounding box center [44, 138] width 74 height 31
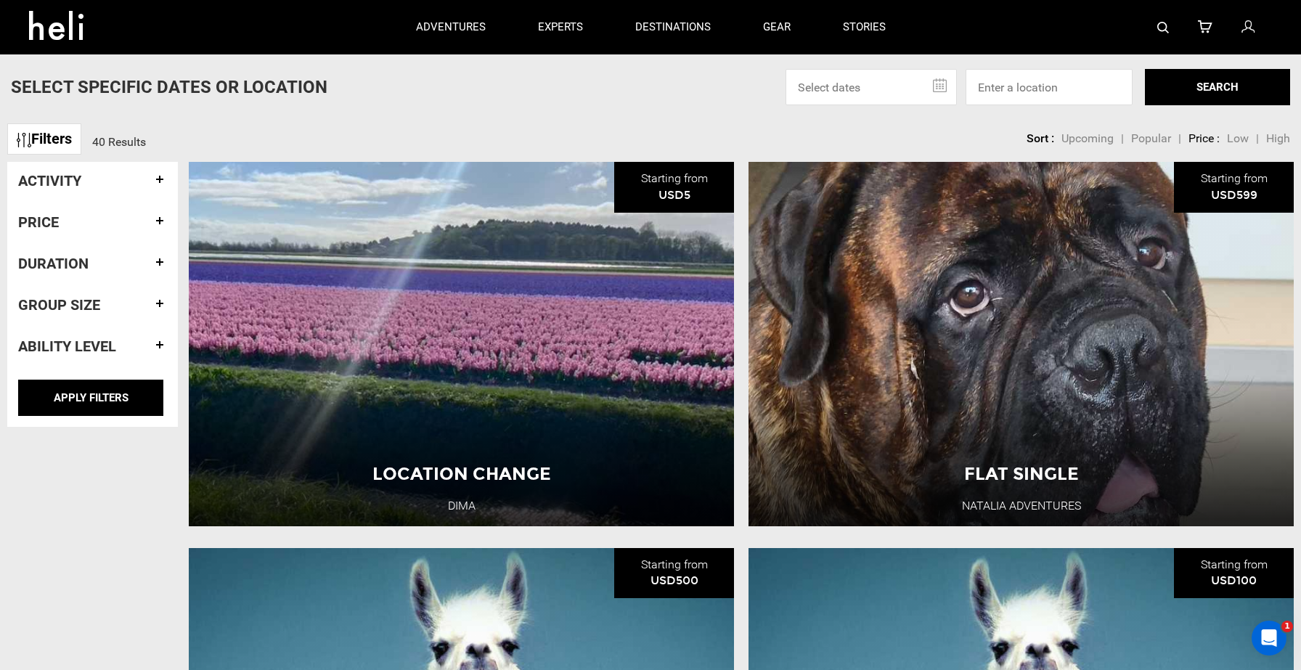
click at [94, 299] on h4 "Group size" at bounding box center [92, 305] width 149 height 16
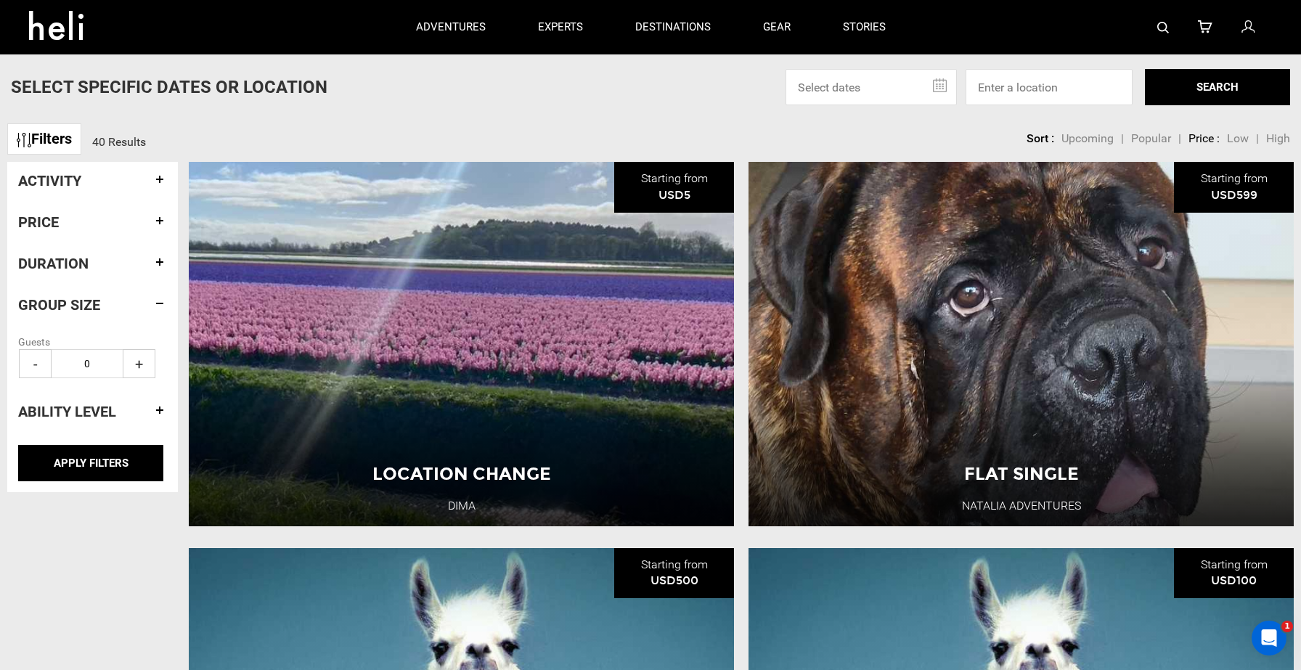
click at [148, 362] on span "+" at bounding box center [139, 363] width 33 height 29
type input "1"
click at [161, 267] on h4 "Duration" at bounding box center [92, 263] width 149 height 16
click at [144, 321] on span "+" at bounding box center [139, 322] width 33 height 29
type input "1"
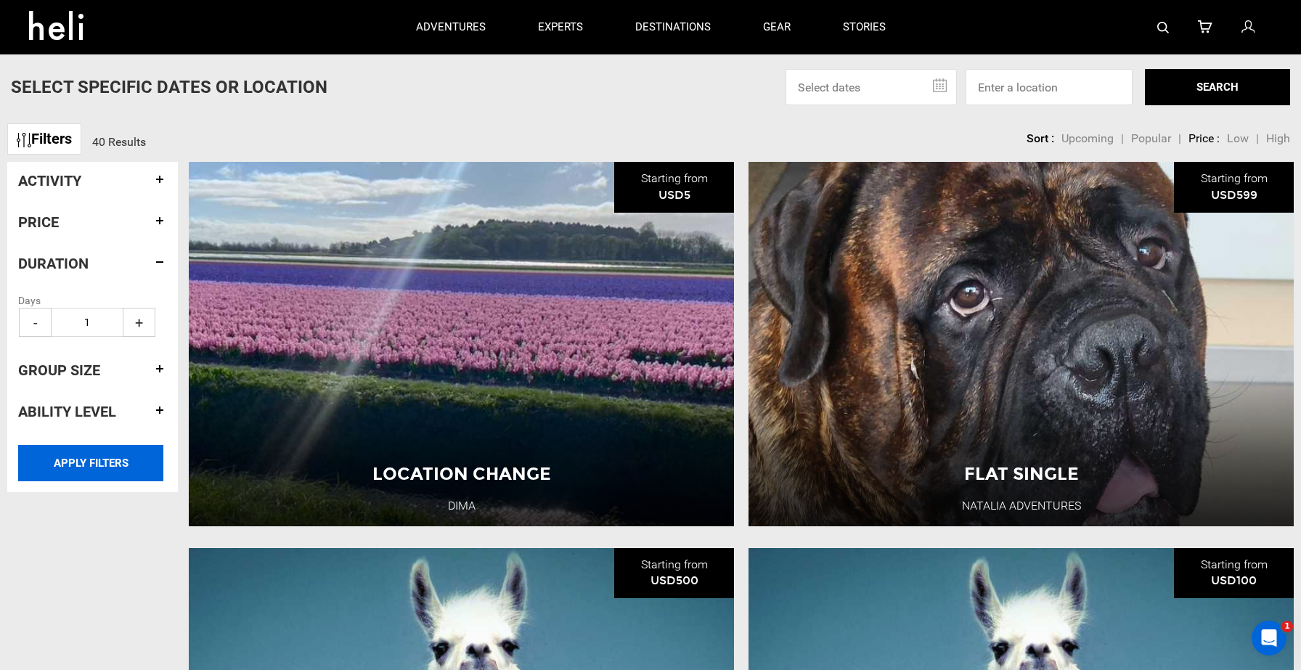
click at [99, 465] on input "APPLY FILTERS" at bounding box center [90, 463] width 145 height 36
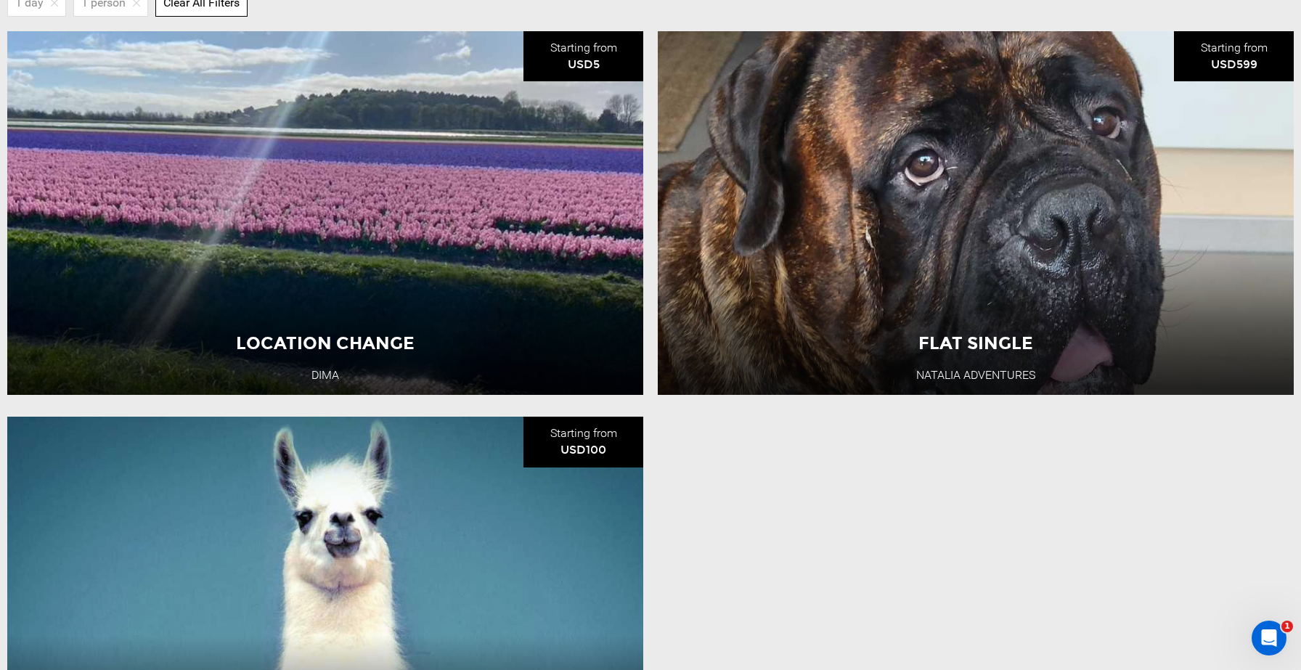
scroll to position [189, 0]
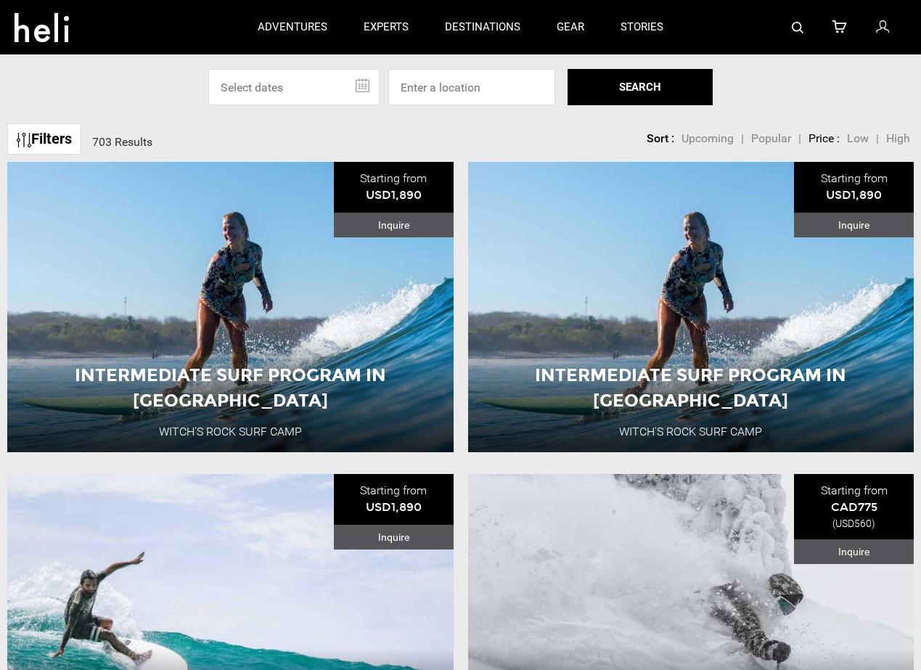
click at [61, 135] on link "Filters" at bounding box center [44, 138] width 74 height 31
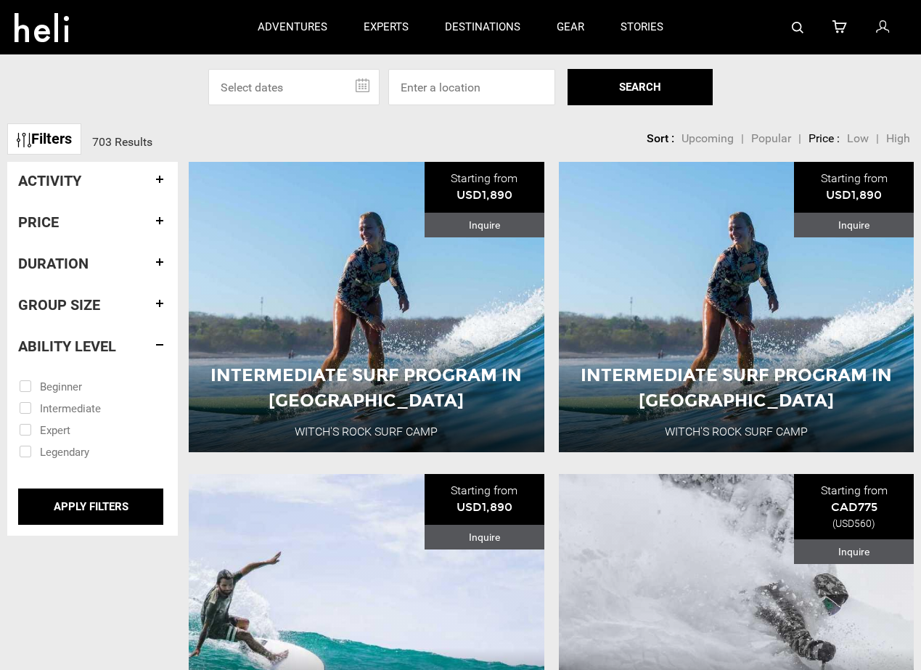
click at [48, 391] on input "checkbox" at bounding box center [82, 386] width 127 height 22
checkbox input "true"
click at [48, 418] on input "checkbox" at bounding box center [82, 429] width 127 height 22
checkbox input "true"
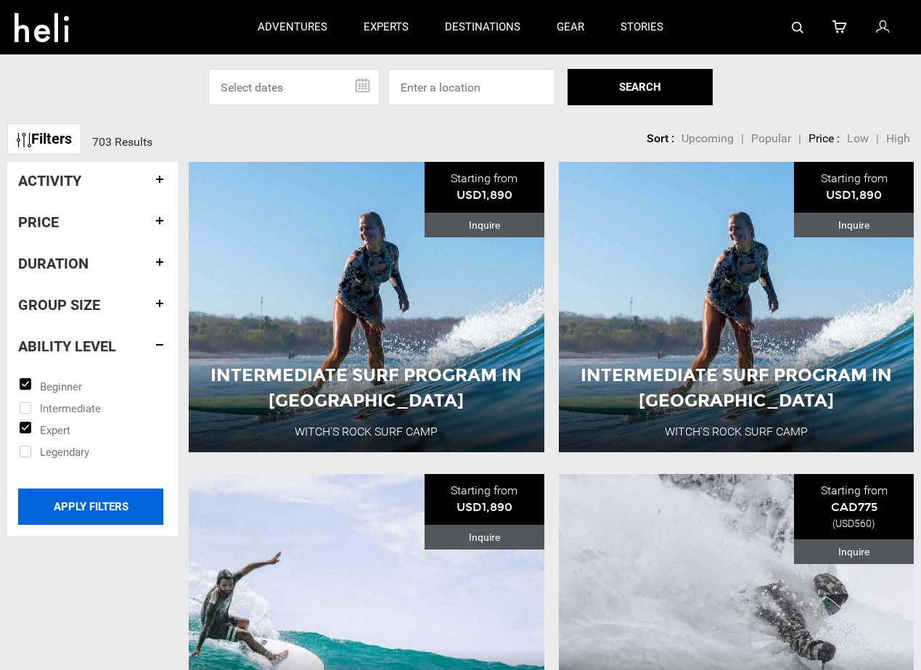
click at [75, 505] on input "APPLY FILTERS" at bounding box center [90, 506] width 145 height 36
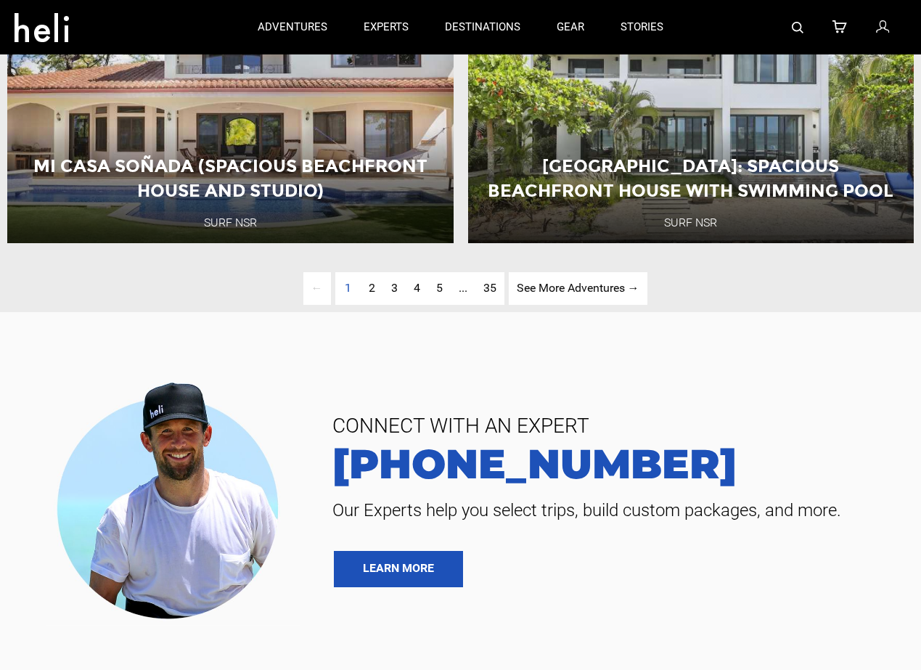
scroll to position [3371, 0]
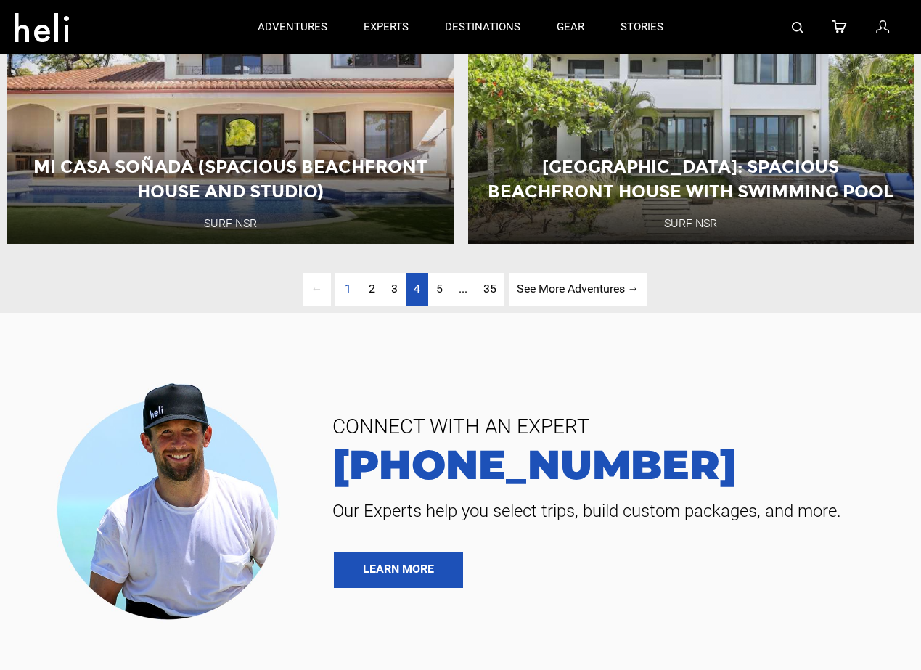
click at [422, 290] on link "page 4" at bounding box center [417, 289] width 23 height 33
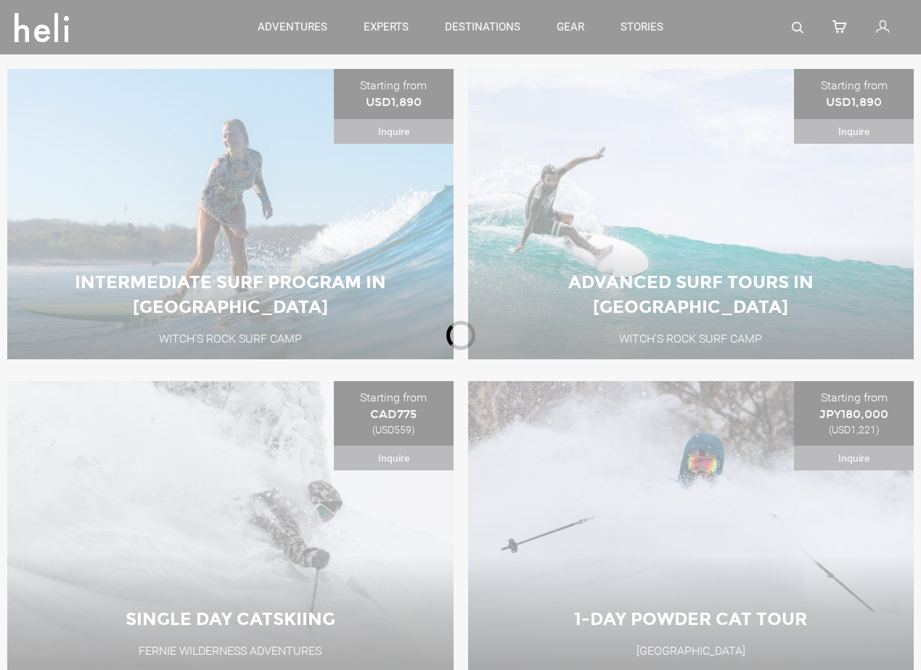
scroll to position [134, 0]
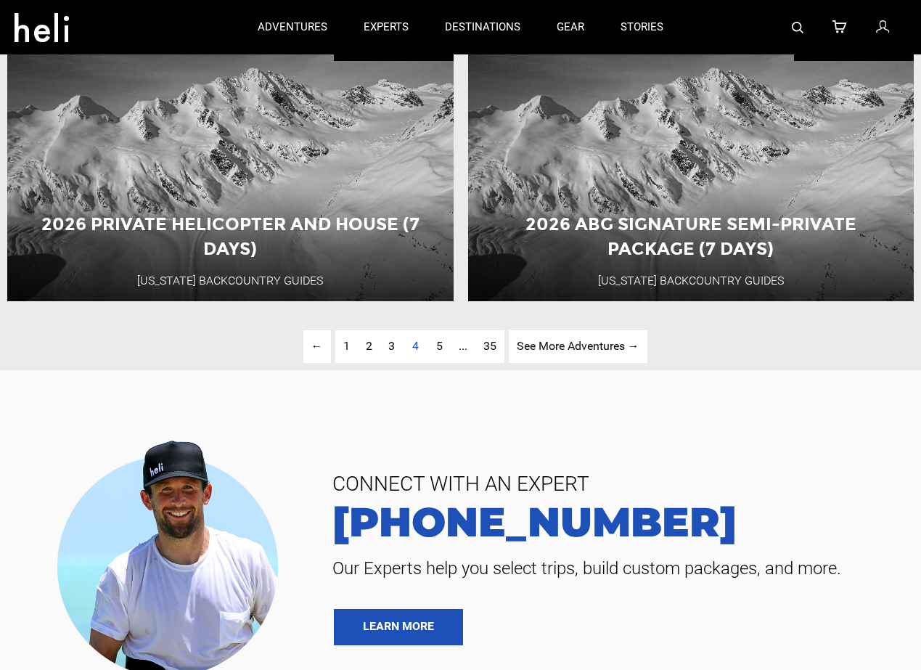
scroll to position [3309, 0]
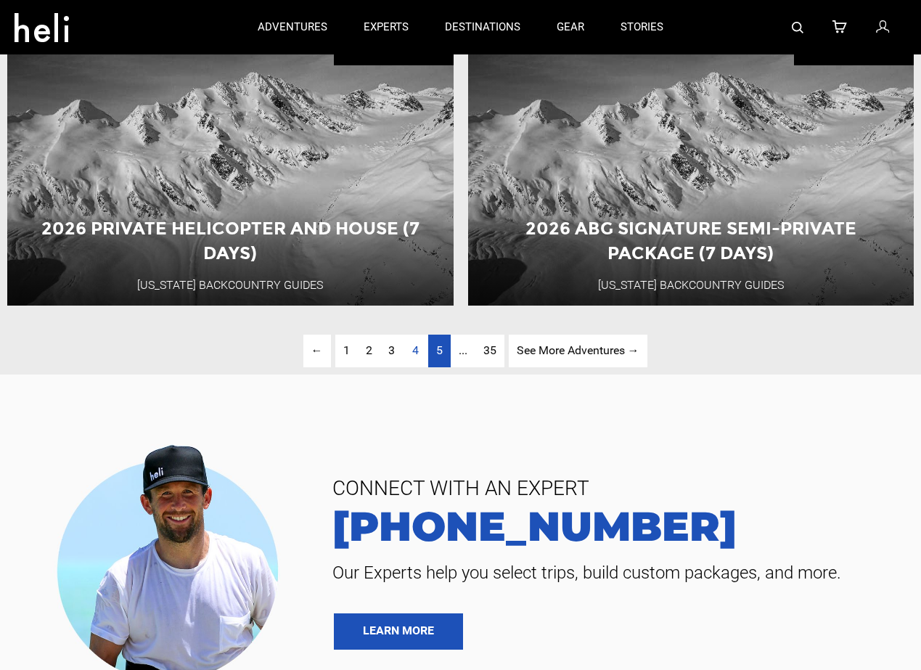
click at [446, 353] on link "page 5" at bounding box center [439, 351] width 23 height 33
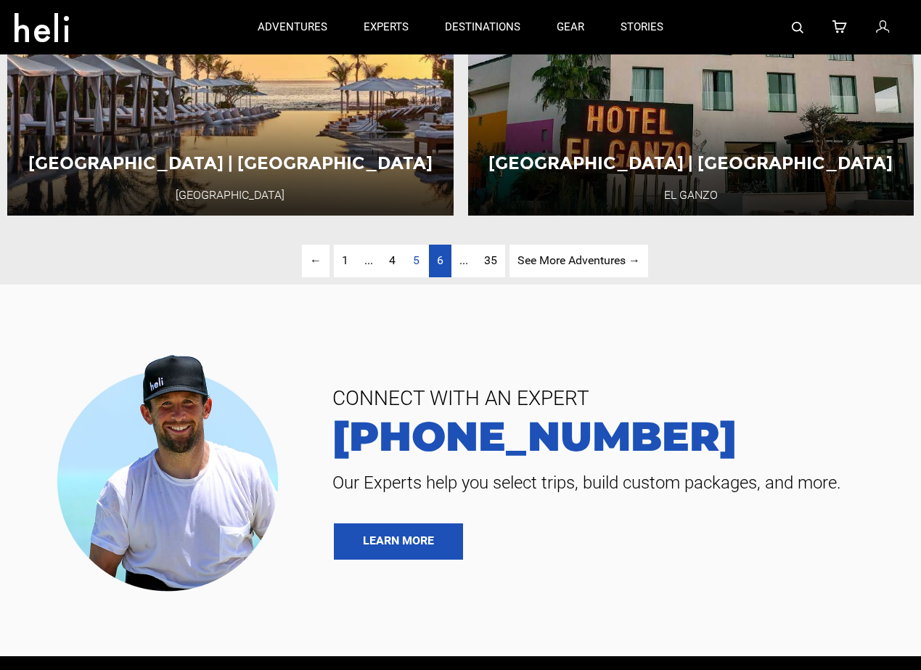
scroll to position [3397, 0]
